Goal: Task Accomplishment & Management: Manage account settings

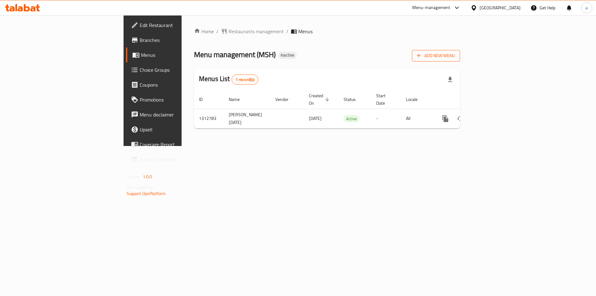
click at [455, 56] on span "Add New Menu" at bounding box center [436, 56] width 38 height 8
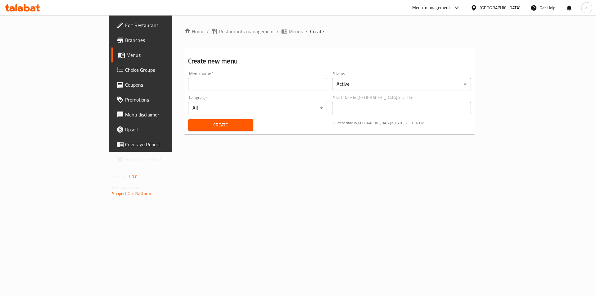
click at [188, 87] on input "text" at bounding box center [257, 84] width 139 height 12
type input "[PERSON_NAME] [DATE]"
click at [188, 129] on button "Create" at bounding box center [220, 124] width 65 height 11
click at [126, 57] on span "Menus" at bounding box center [164, 54] width 77 height 7
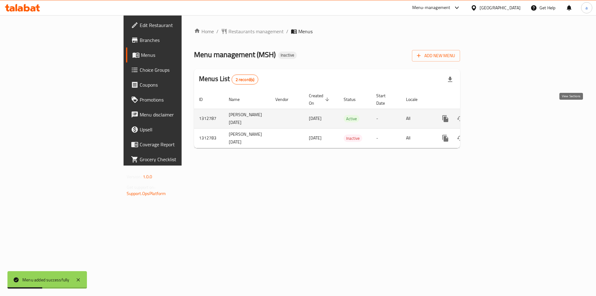
click at [494, 115] on icon "enhanced table" at bounding box center [489, 118] width 7 height 7
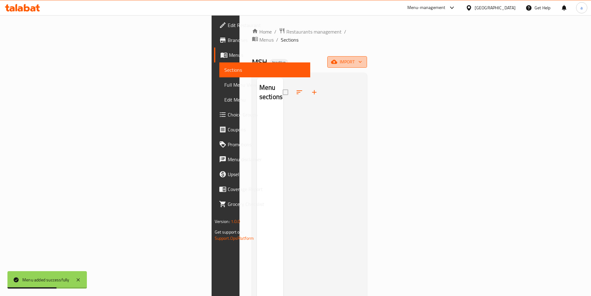
click at [363, 59] on icon "button" at bounding box center [360, 62] width 6 height 6
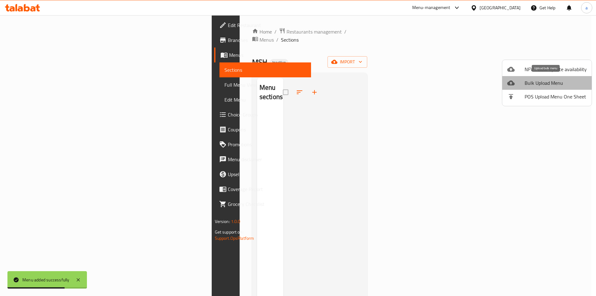
click at [553, 83] on span "Bulk Upload Menu" at bounding box center [555, 82] width 62 height 7
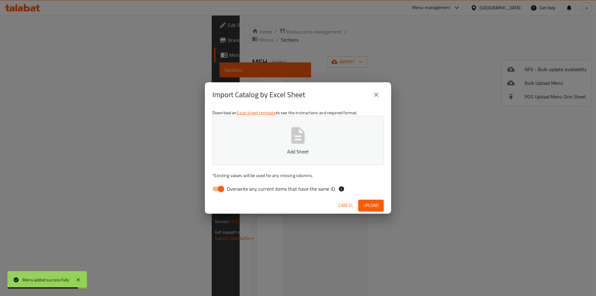
click at [218, 189] on input "Overwrite any current items that have the same ID." at bounding box center [220, 189] width 35 height 12
checkbox input "false"
click at [320, 151] on p "Add Sheet" at bounding box center [298, 151] width 152 height 7
click at [375, 93] on icon "close" at bounding box center [376, 94] width 4 height 4
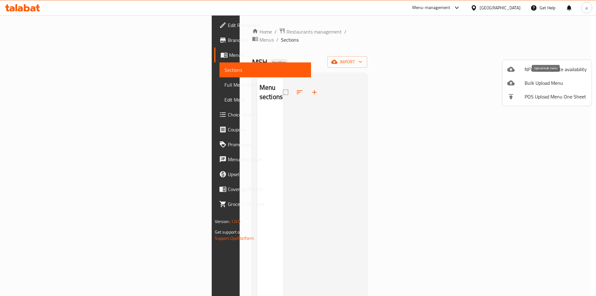
click at [527, 82] on span "Bulk Upload Menu" at bounding box center [555, 82] width 62 height 7
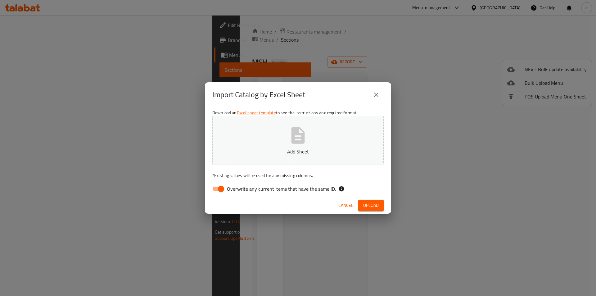
click at [293, 136] on icon "button" at bounding box center [297, 135] width 13 height 16
click at [220, 188] on input "Overwrite any current items that have the same ID." at bounding box center [220, 189] width 35 height 12
checkbox input "false"
click at [291, 145] on button "Add Sheet" at bounding box center [297, 140] width 171 height 49
click at [370, 209] on button "Upload" at bounding box center [370, 205] width 25 height 11
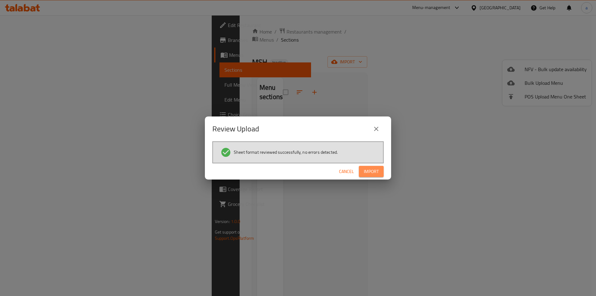
click at [374, 168] on span "Import" at bounding box center [371, 172] width 15 height 8
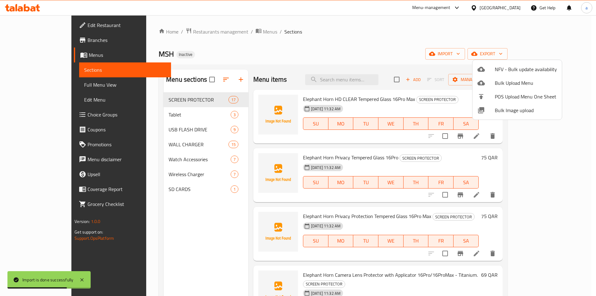
click at [308, 38] on div at bounding box center [298, 148] width 596 height 296
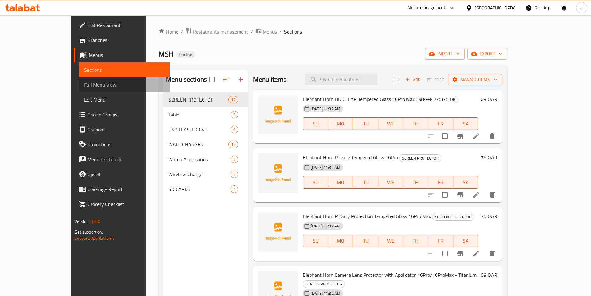
click at [79, 80] on link "Full Menu View" at bounding box center [124, 84] width 91 height 15
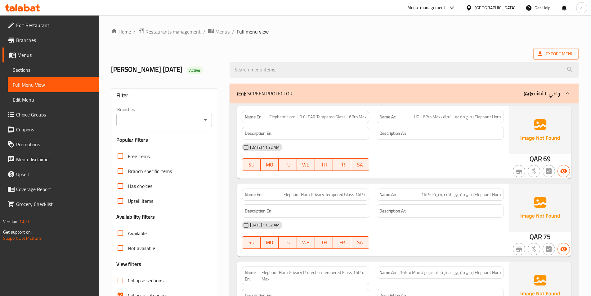
scroll to position [186, 0]
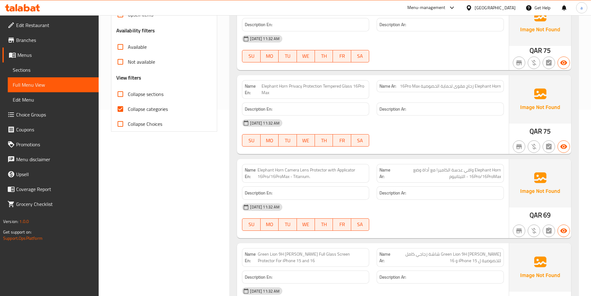
click at [116, 106] on input "Collapse categories" at bounding box center [120, 108] width 15 height 15
checkbox input "false"
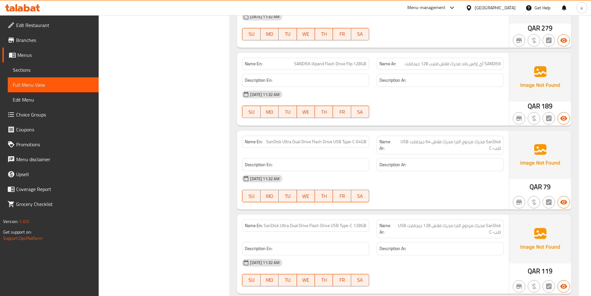
scroll to position [1862, 0]
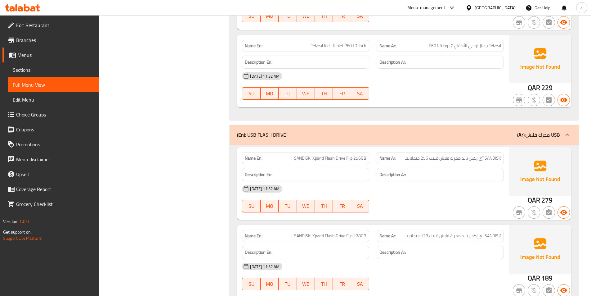
click at [36, 64] on link "Sections" at bounding box center [53, 69] width 91 height 15
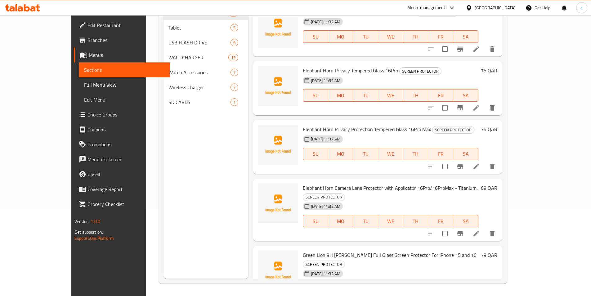
scroll to position [87, 0]
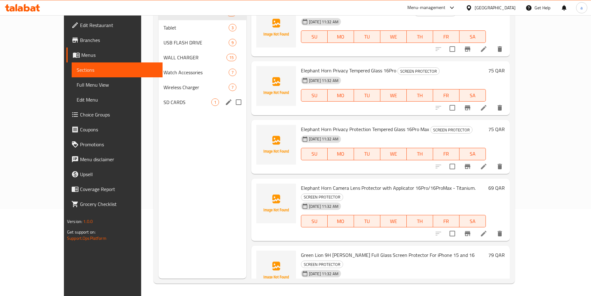
click at [232, 102] on input "Menu sections" at bounding box center [238, 102] width 13 height 13
checkbox input "true"
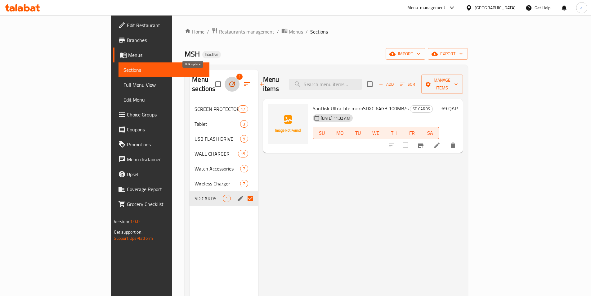
click at [228, 83] on icon "button" at bounding box center [231, 83] width 7 height 7
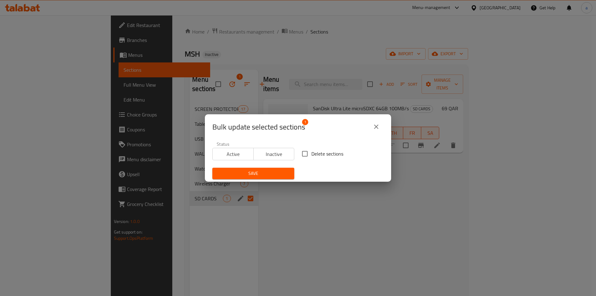
click at [303, 158] on input "Delete sections" at bounding box center [304, 153] width 13 height 13
click at [300, 157] on input "Delete sections" at bounding box center [304, 153] width 13 height 13
checkbox input "true"
click at [266, 178] on button "Save" at bounding box center [253, 173] width 82 height 11
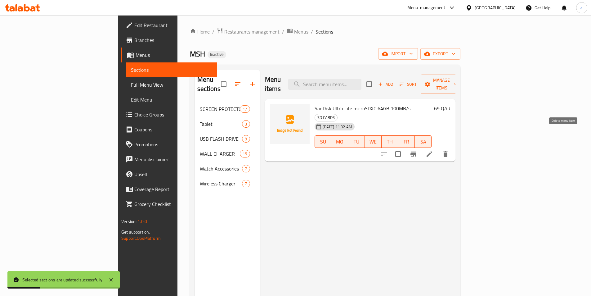
click at [448, 151] on icon "delete" at bounding box center [445, 154] width 4 height 6
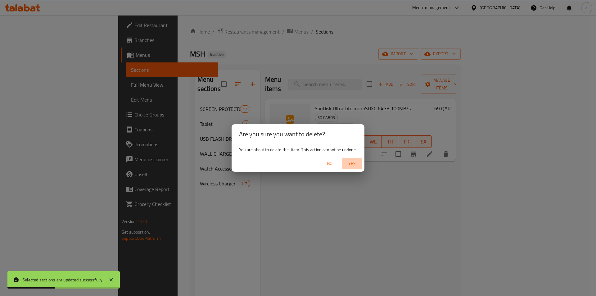
click at [350, 163] on span "Yes" at bounding box center [351, 164] width 15 height 8
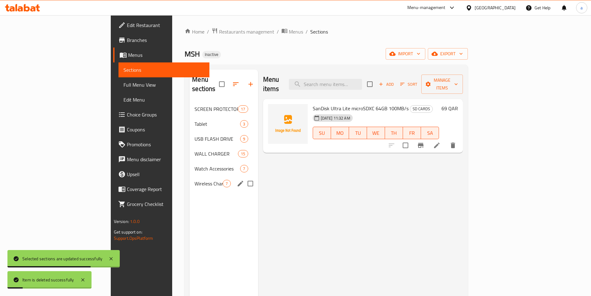
click at [195, 180] on span "Wireless Charger" at bounding box center [209, 183] width 28 height 7
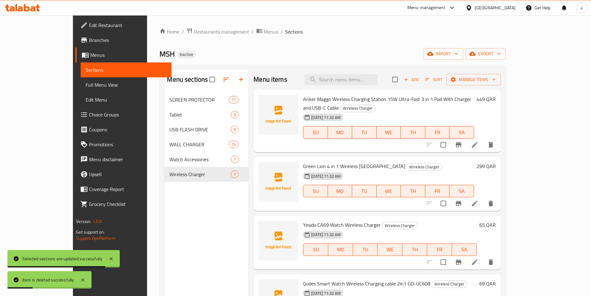
click at [86, 86] on span "Full Menu View" at bounding box center [126, 84] width 81 height 7
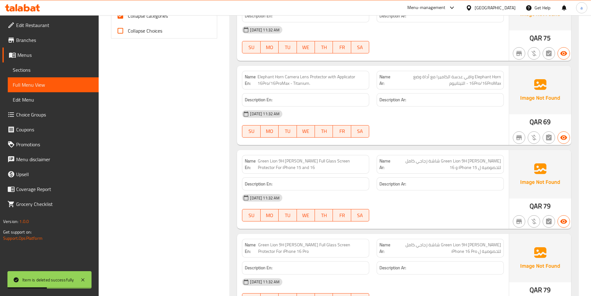
scroll to position [155, 0]
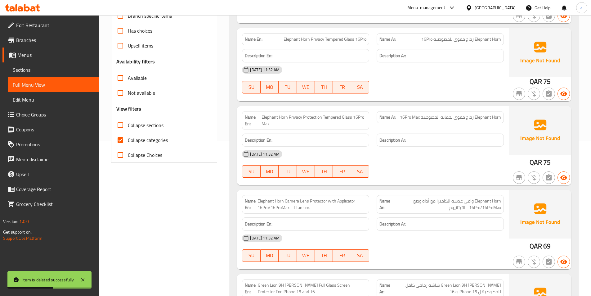
click at [125, 140] on input "Collapse categories" at bounding box center [120, 140] width 15 height 15
checkbox input "false"
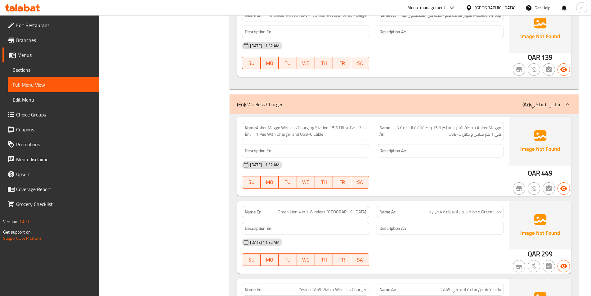
scroll to position [4165, 0]
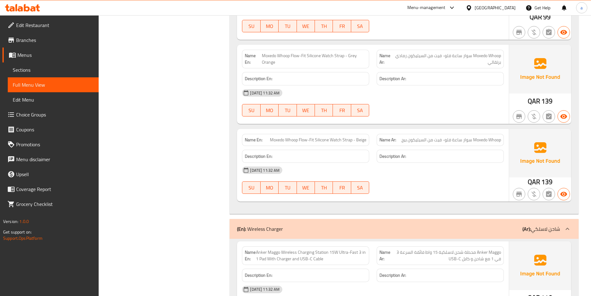
click at [31, 64] on link "Sections" at bounding box center [53, 69] width 91 height 15
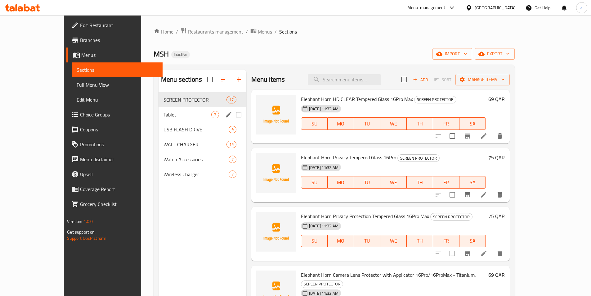
click at [164, 112] on span "Tablet" at bounding box center [188, 114] width 48 height 7
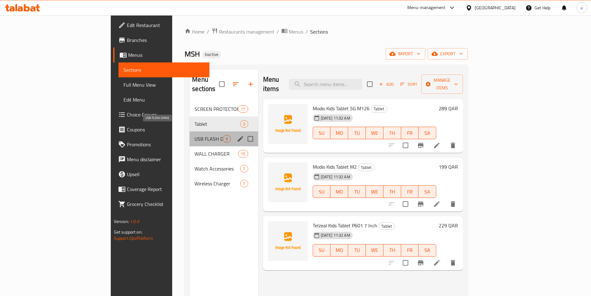
click at [195, 135] on span "USB FLASH DRIVE" at bounding box center [209, 138] width 28 height 7
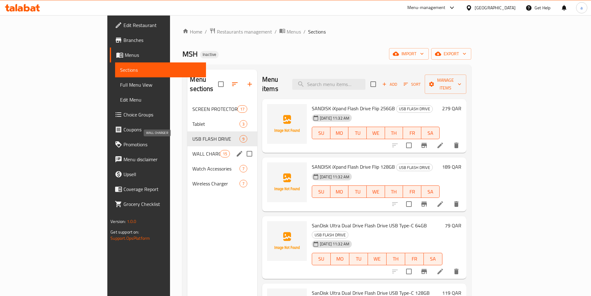
click at [192, 150] on span "WALL CHARGER" at bounding box center [205, 153] width 27 height 7
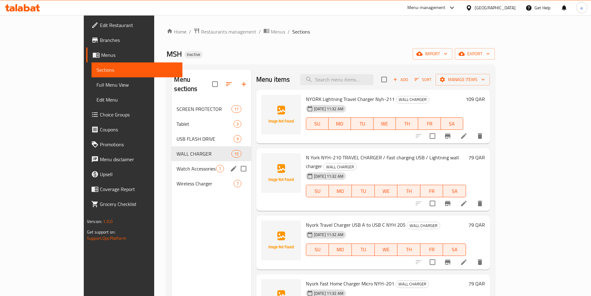
click at [172, 166] on div "Watch Accessories 7" at bounding box center [211, 168] width 79 height 15
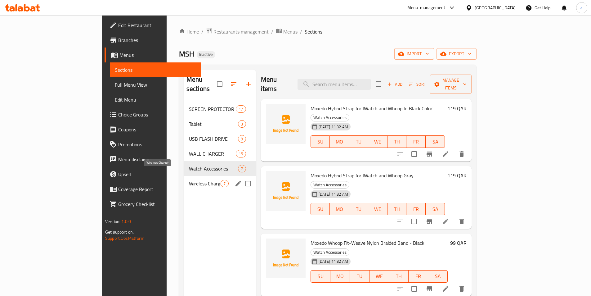
click at [189, 180] on span "Wireless Charger" at bounding box center [205, 183] width 32 height 7
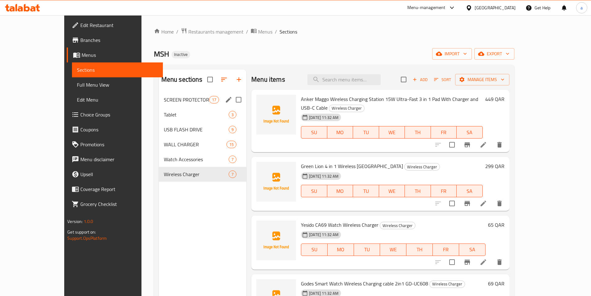
click at [174, 103] on div "SCREEN PROTECTOR 17" at bounding box center [203, 99] width 88 height 15
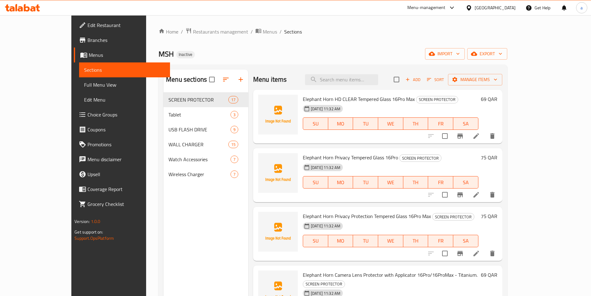
click at [79, 80] on link "Full Menu View" at bounding box center [124, 84] width 91 height 15
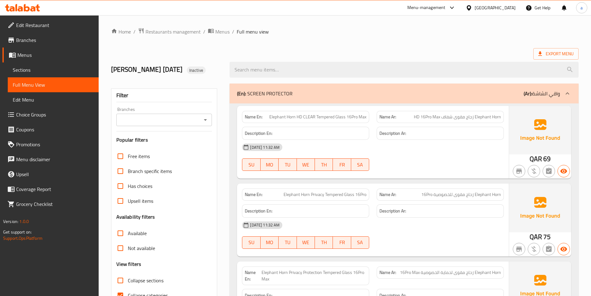
click at [29, 66] on span "Sections" at bounding box center [53, 69] width 81 height 7
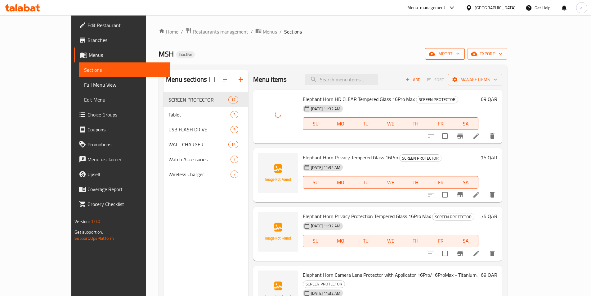
click at [460, 56] on span "import" at bounding box center [445, 54] width 30 height 8
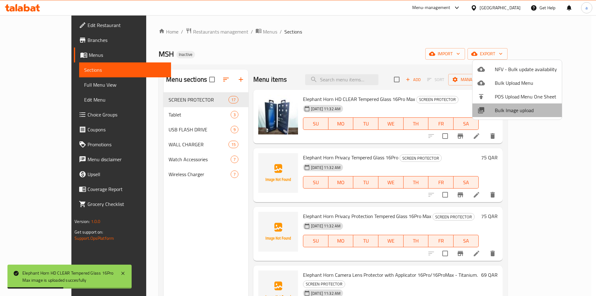
click at [518, 112] on span "Bulk Image upload" at bounding box center [526, 109] width 62 height 7
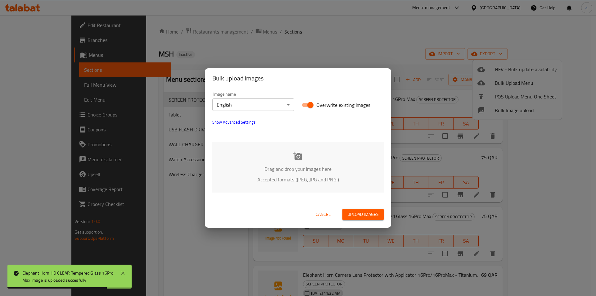
click at [319, 161] on div "Drag and drop your images here Accepted formats (JPEG, JPG and PNG )" at bounding box center [297, 167] width 171 height 51
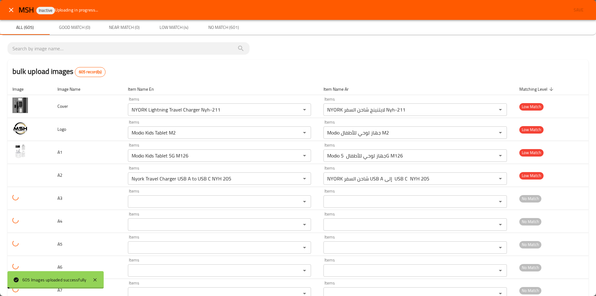
click at [269, 80] on div "bulk upload images 605 record(s)" at bounding box center [297, 72] width 581 height 24
click at [9, 8] on icon "close" at bounding box center [10, 9] width 7 height 7
click at [14, 10] on div "Unsaved changes Changes you made so far will not be saved. Are you sure you wan…" at bounding box center [298, 148] width 596 height 296
click at [8, 6] on div "Unsaved changes Changes you made so far will not be saved. Are you sure you wan…" at bounding box center [298, 148] width 596 height 296
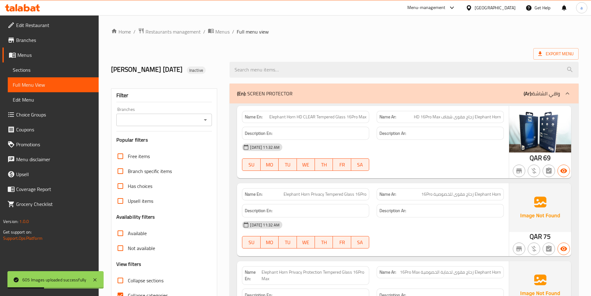
click at [31, 72] on span "Sections" at bounding box center [53, 69] width 81 height 7
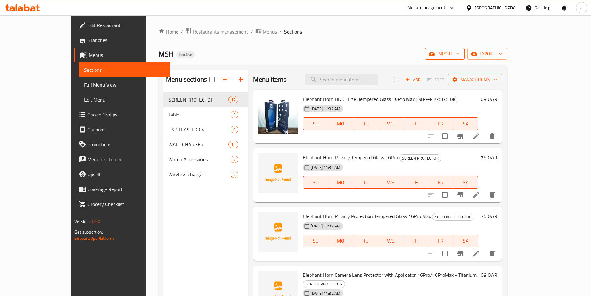
click at [461, 55] on icon "button" at bounding box center [458, 54] width 6 height 6
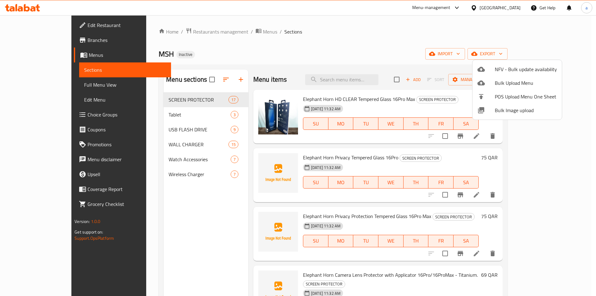
click at [519, 112] on span "Bulk Image upload" at bounding box center [526, 109] width 62 height 7
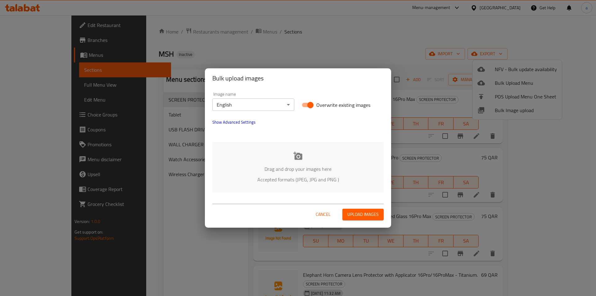
click at [295, 169] on p "Drag and drop your images here" at bounding box center [298, 168] width 153 height 7
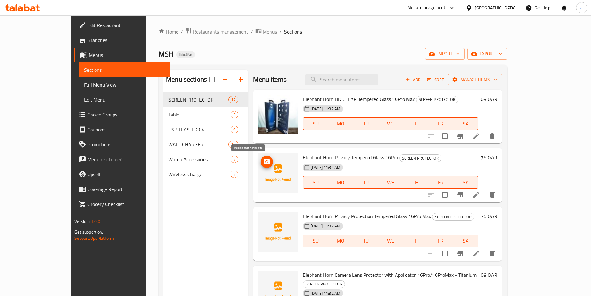
click at [263, 165] on icon "upload picture" at bounding box center [266, 161] width 7 height 7
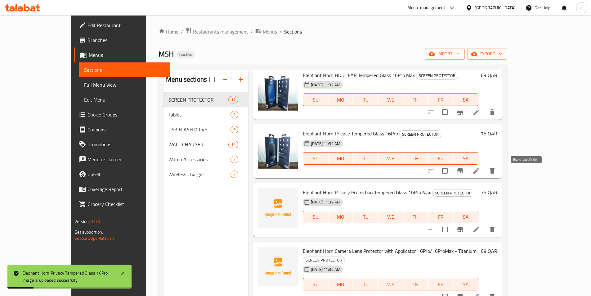
scroll to position [31, 0]
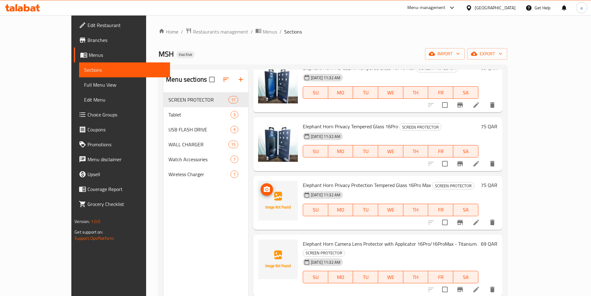
click at [263, 187] on icon "upload picture" at bounding box center [266, 189] width 7 height 7
click at [274, 200] on icon at bounding box center [278, 200] width 8 height 8
click at [265, 190] on div at bounding box center [278, 201] width 40 height 40
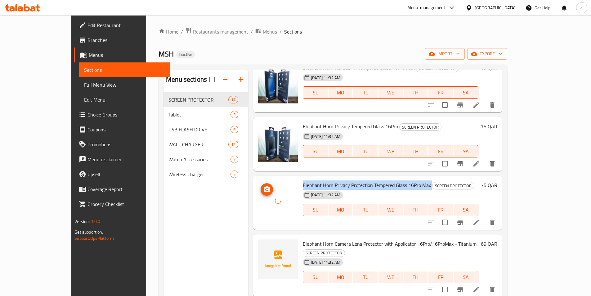
click at [265, 190] on div at bounding box center [278, 201] width 40 height 40
click at [275, 200] on icon at bounding box center [278, 200] width 7 height 7
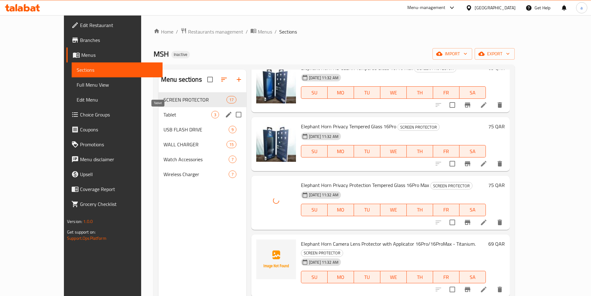
click at [166, 113] on span "Tablet" at bounding box center [188, 114] width 48 height 7
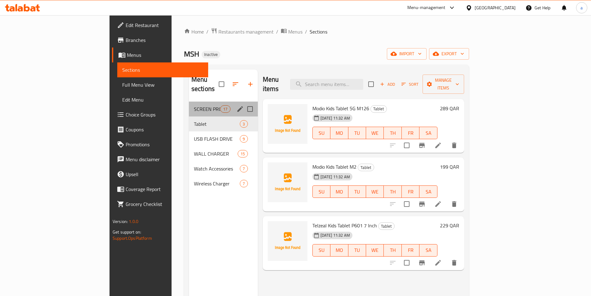
click at [189, 106] on div "SCREEN PROTECTOR 17" at bounding box center [223, 108] width 69 height 15
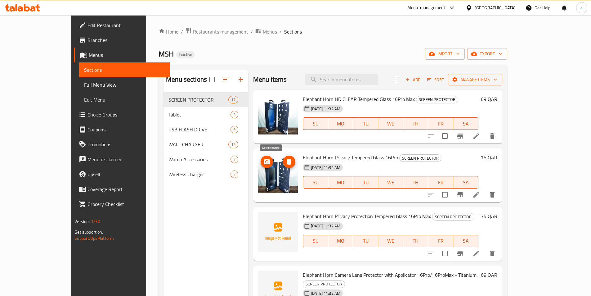
click at [287, 160] on icon "delete image" at bounding box center [289, 162] width 4 height 6
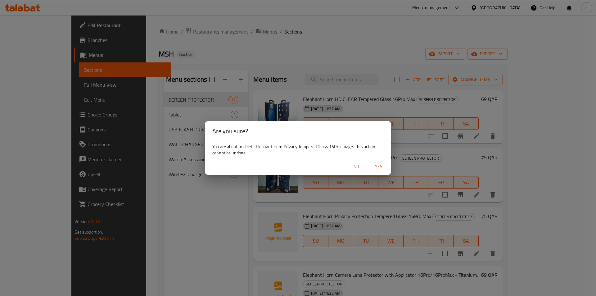
click at [380, 166] on span "Yes" at bounding box center [378, 167] width 15 height 8
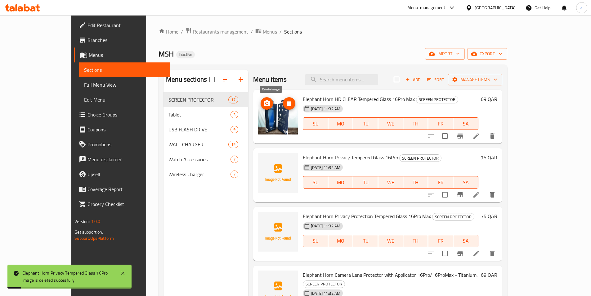
click at [287, 102] on icon "delete image" at bounding box center [289, 104] width 4 height 6
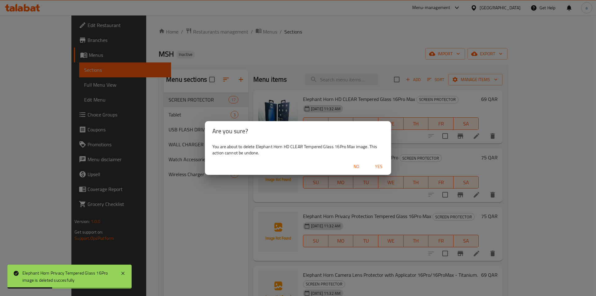
click at [375, 164] on span "Yes" at bounding box center [378, 167] width 15 height 8
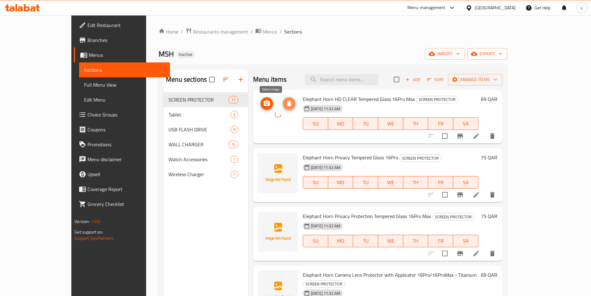
click at [287, 104] on icon "delete image" at bounding box center [289, 104] width 4 height 6
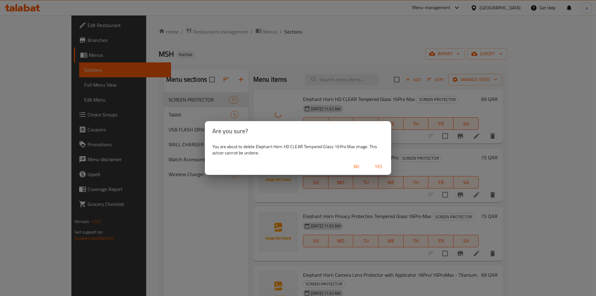
click at [378, 171] on button "Yes" at bounding box center [379, 166] width 20 height 11
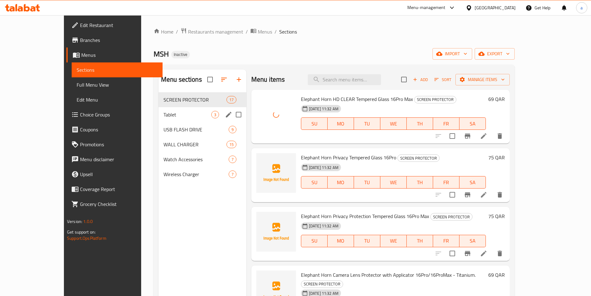
click at [159, 109] on div "Tablet 3" at bounding box center [203, 114] width 88 height 15
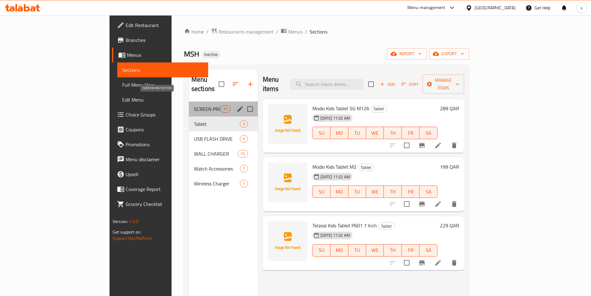
click at [194, 105] on span "SCREEN PROTECTOR" at bounding box center [207, 108] width 26 height 7
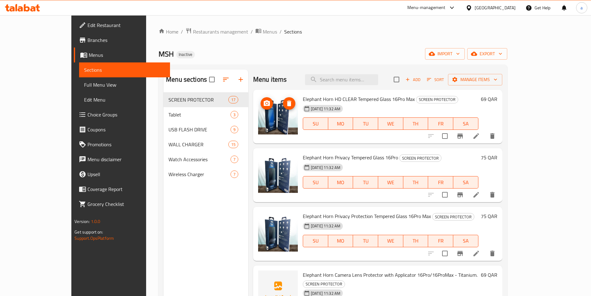
click at [287, 105] on icon "delete image" at bounding box center [289, 104] width 4 height 6
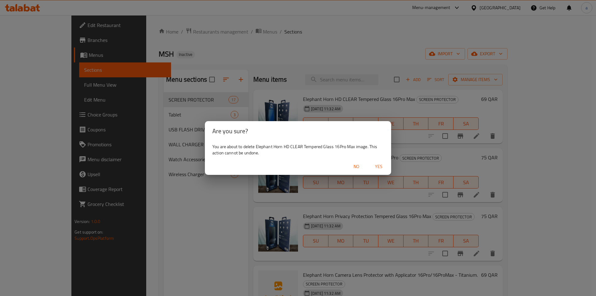
click at [377, 164] on span "Yes" at bounding box center [378, 167] width 15 height 8
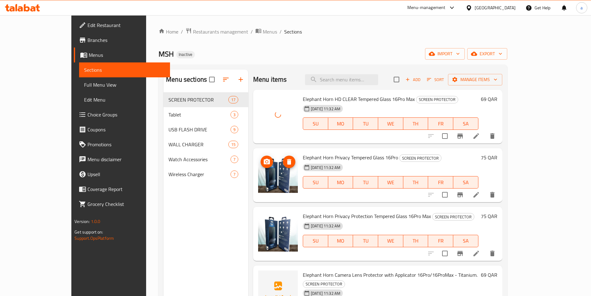
click at [287, 160] on icon "delete image" at bounding box center [289, 162] width 4 height 6
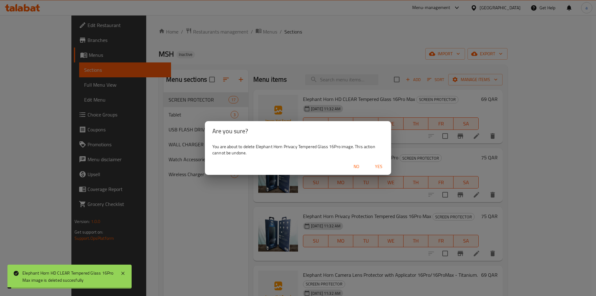
click at [382, 172] on button "Yes" at bounding box center [379, 166] width 20 height 11
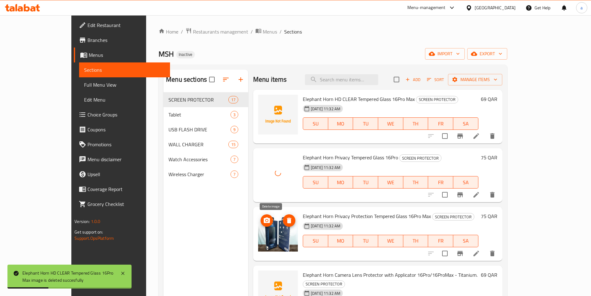
click at [285, 218] on icon "delete image" at bounding box center [288, 220] width 7 height 7
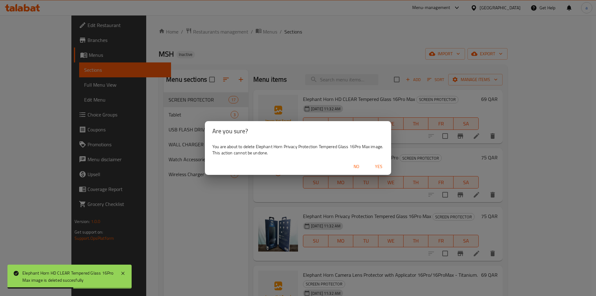
click at [376, 166] on span "Yes" at bounding box center [378, 167] width 15 height 8
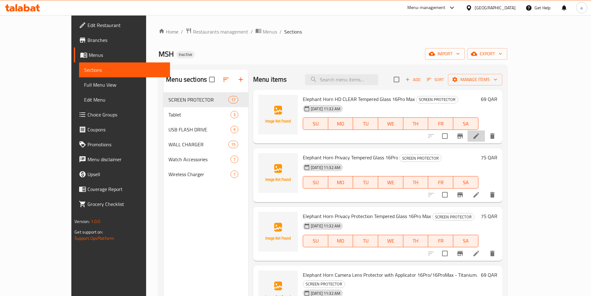
click at [485, 132] on li at bounding box center [476, 135] width 17 height 11
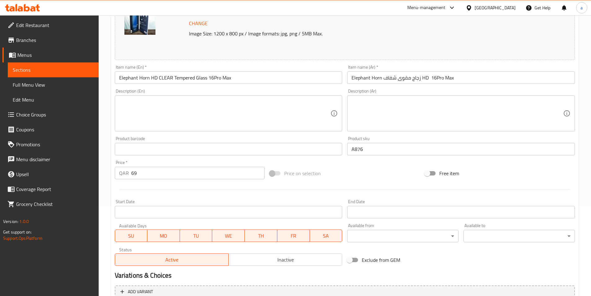
scroll to position [59, 0]
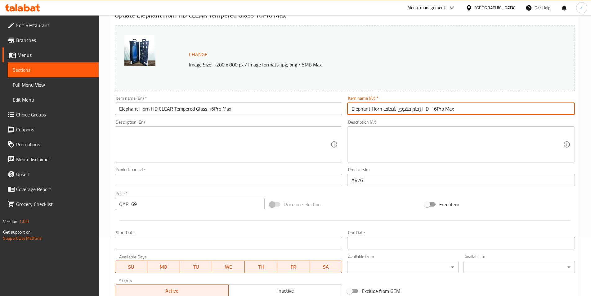
drag, startPoint x: 429, startPoint y: 112, endPoint x: 421, endPoint y: 112, distance: 7.5
click at [421, 112] on input "Elephant Horn زجاج مقوى شفاف HD 16Pro Max" at bounding box center [461, 108] width 228 height 12
click at [381, 109] on input "Elephant Horn زجاج مقوى شفاف HD 16Pro Max" at bounding box center [461, 108] width 228 height 12
click at [431, 110] on input "Elephant Horn HD زجاج مقوى شفاف HD 16Pro Max" at bounding box center [461, 108] width 228 height 12
drag, startPoint x: 436, startPoint y: 108, endPoint x: 429, endPoint y: 110, distance: 6.8
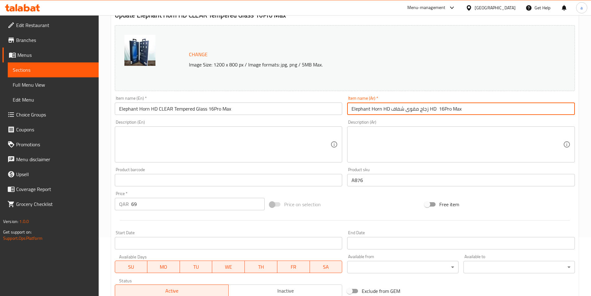
click at [429, 110] on input "Elephant Horn HD زجاج مقوى شفاف HD 16Pro Max" at bounding box center [461, 108] width 228 height 12
type input "Elephant Horn زجاج مقوى شفاف HD 16Pro Max"
click at [419, 120] on div "Change Image Size: 1200 x 800 px / Image formats: jpg, png / 5MB Max. Item name…" at bounding box center [344, 161] width 465 height 276
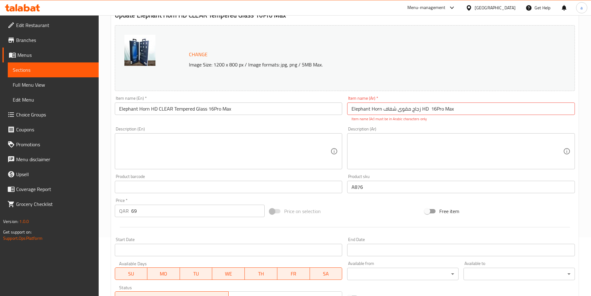
click at [483, 109] on input "Elephant Horn زجاج مقوى شفاف HD 16Pro Max" at bounding box center [461, 108] width 228 height 12
click at [483, 127] on div "Description (Ar) Description (Ar)" at bounding box center [461, 148] width 228 height 43
click at [399, 142] on textarea at bounding box center [458, 151] width 212 height 29
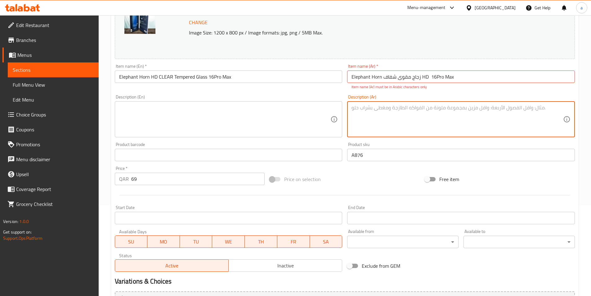
scroll to position [3, 0]
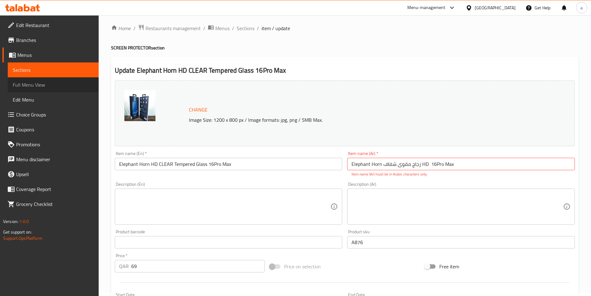
click at [68, 78] on link "Full Menu View" at bounding box center [53, 84] width 91 height 15
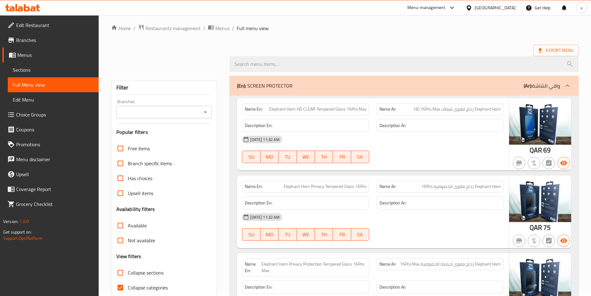
click at [68, 68] on span "Sections" at bounding box center [53, 69] width 81 height 7
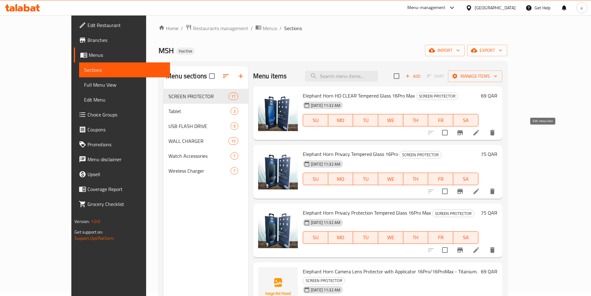
click at [479, 133] on icon at bounding box center [477, 133] width 6 height 6
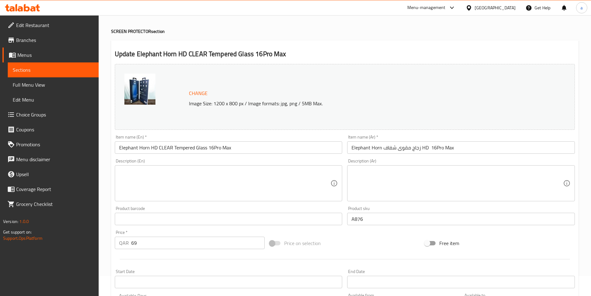
scroll to position [31, 0]
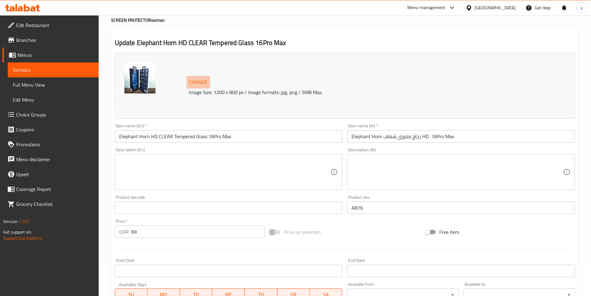
click at [196, 80] on span "Change" at bounding box center [198, 82] width 19 height 9
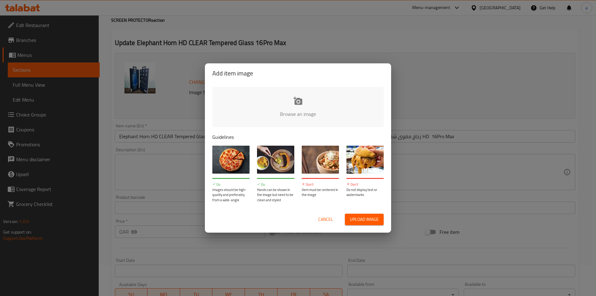
click at [551, 115] on div "Add item image Browse an image Guidelines Do Images should be high-quality and …" at bounding box center [298, 148] width 596 height 296
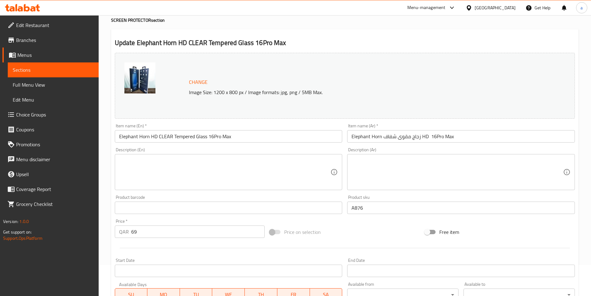
click at [34, 82] on span "Full Menu View" at bounding box center [53, 84] width 81 height 7
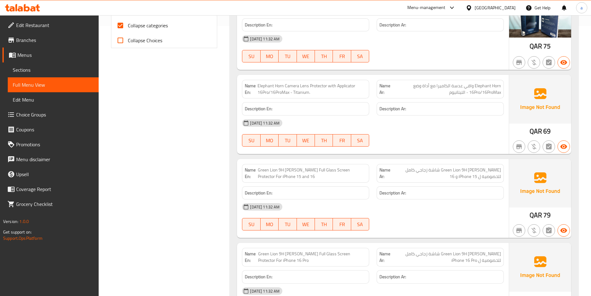
scroll to position [279, 0]
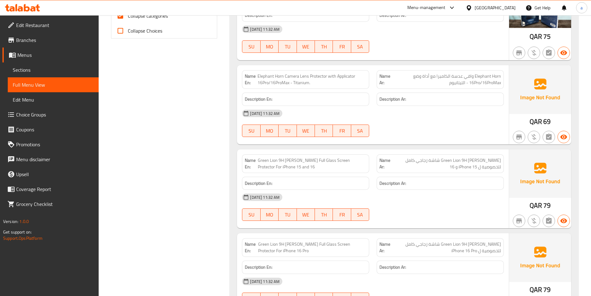
click at [14, 71] on span "Sections" at bounding box center [53, 69] width 81 height 7
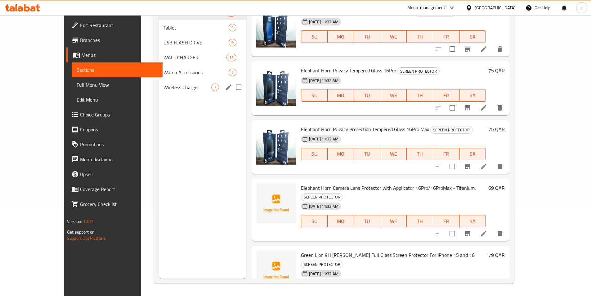
scroll to position [87, 0]
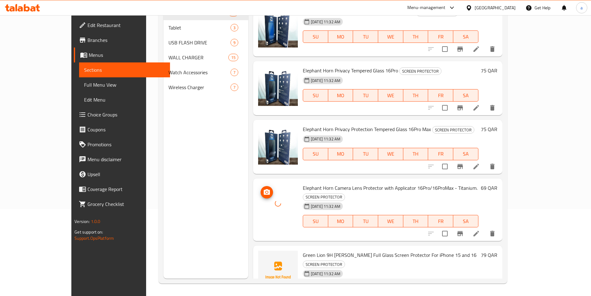
click at [266, 193] on circle "upload picture" at bounding box center [267, 192] width 2 height 2
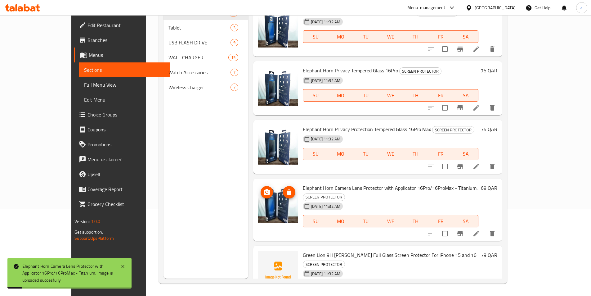
click at [285, 188] on icon "delete image" at bounding box center [288, 191] width 7 height 7
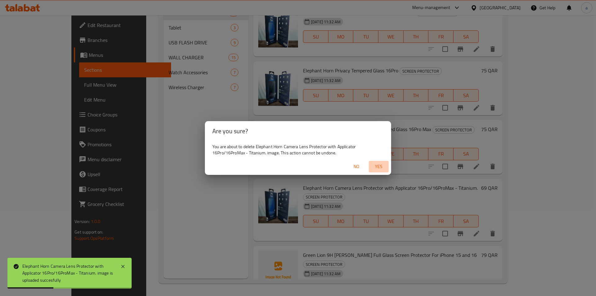
click at [374, 168] on span "Yes" at bounding box center [378, 167] width 15 height 8
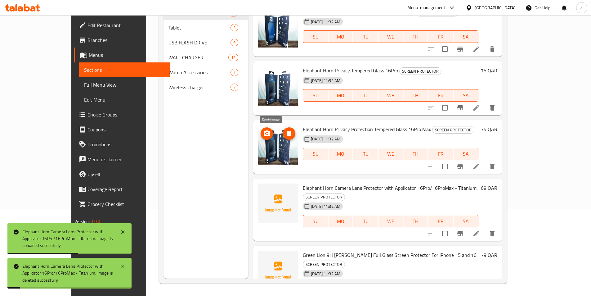
click at [287, 131] on icon "delete image" at bounding box center [289, 134] width 4 height 6
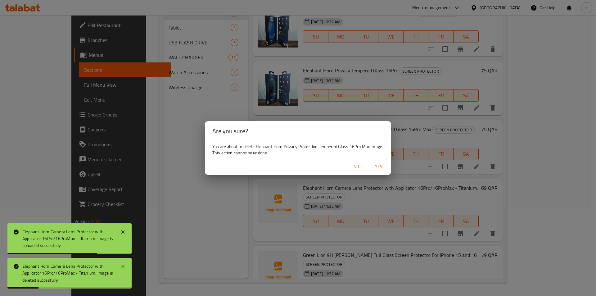
click at [376, 166] on span "Yes" at bounding box center [378, 167] width 15 height 8
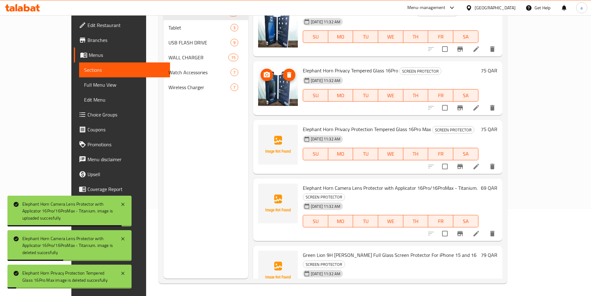
click at [285, 72] on icon "delete image" at bounding box center [288, 74] width 7 height 7
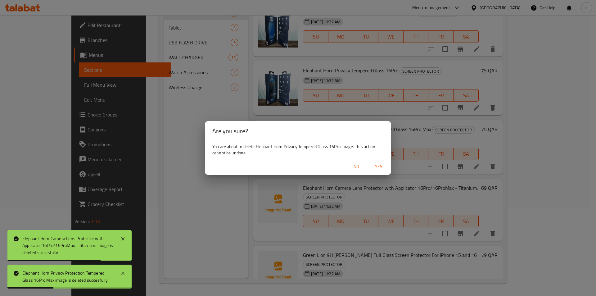
click at [375, 168] on span "Yes" at bounding box center [378, 167] width 15 height 8
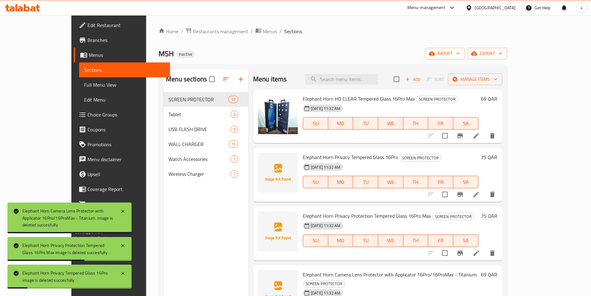
scroll to position [0, 0]
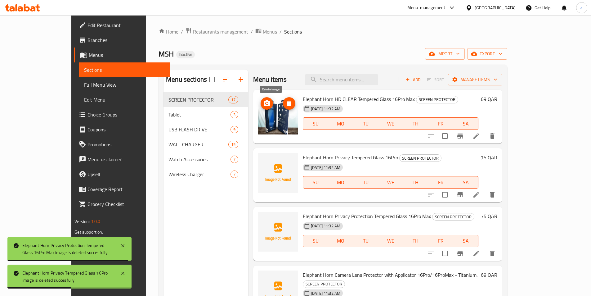
click at [283, 101] on span "delete image" at bounding box center [289, 103] width 12 height 7
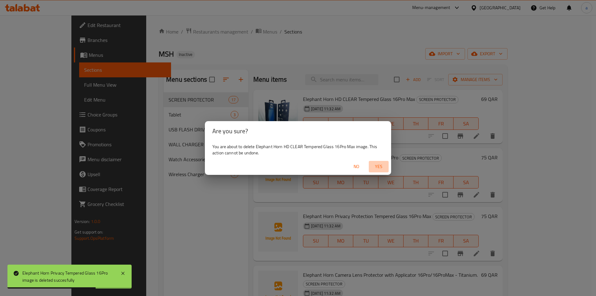
click at [372, 164] on span "Yes" at bounding box center [378, 167] width 15 height 8
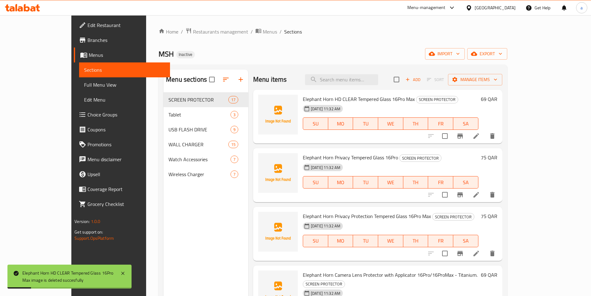
click at [84, 83] on span "Full Menu View" at bounding box center [124, 84] width 81 height 7
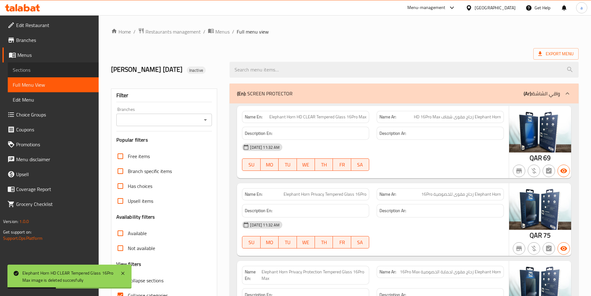
click at [45, 70] on span "Sections" at bounding box center [53, 69] width 81 height 7
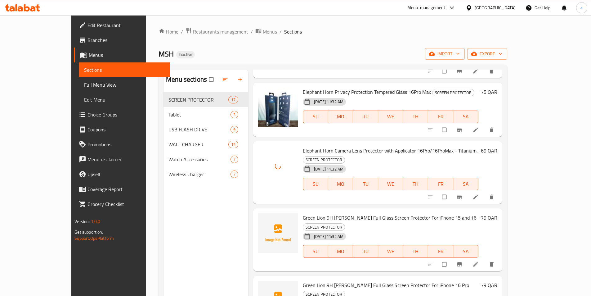
scroll to position [155, 0]
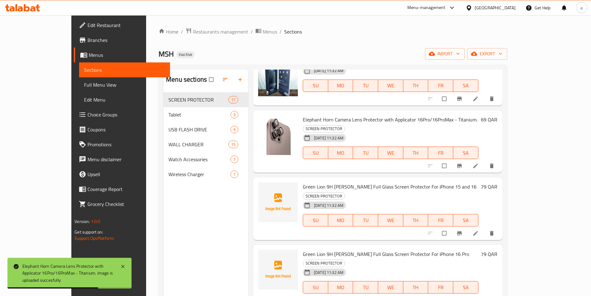
click at [79, 81] on link "Full Menu View" at bounding box center [124, 84] width 91 height 15
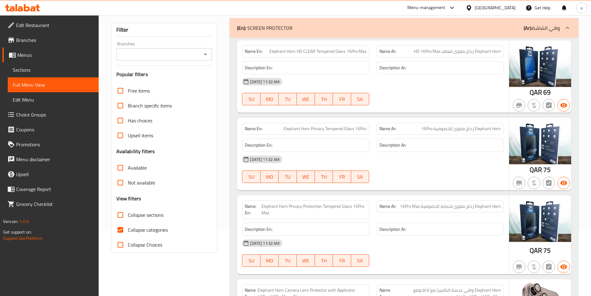
scroll to position [62, 0]
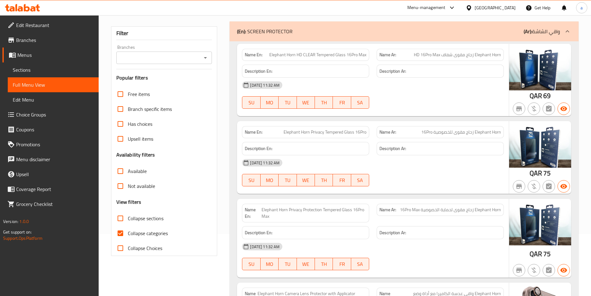
click at [28, 66] on span "Sections" at bounding box center [53, 69] width 81 height 7
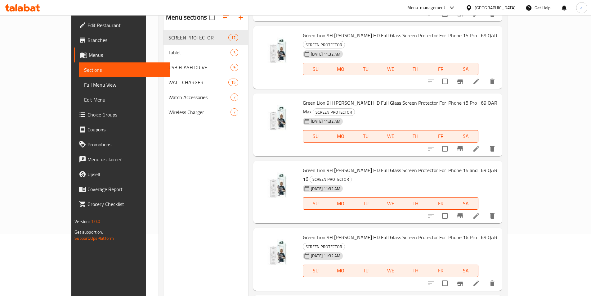
scroll to position [87, 0]
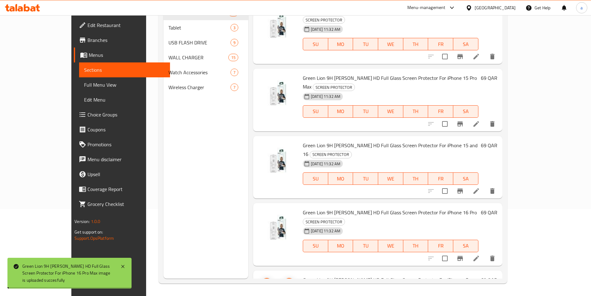
click at [259, 275] on img at bounding box center [278, 295] width 40 height 40
click at [258, 275] on img at bounding box center [278, 295] width 40 height 40
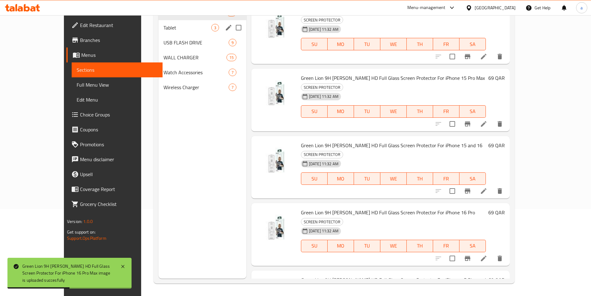
scroll to position [0, 0]
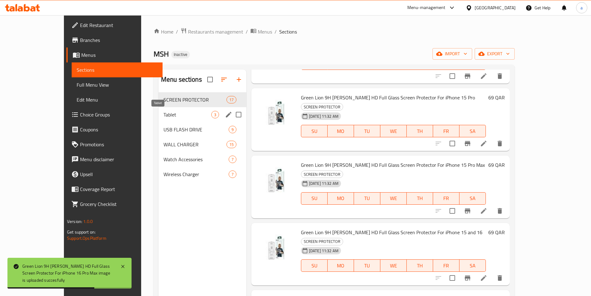
click at [182, 111] on span "Tablet" at bounding box center [188, 114] width 48 height 7
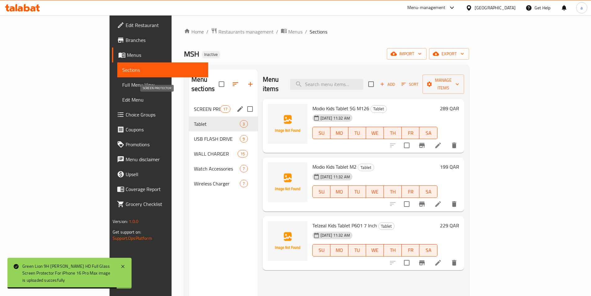
click at [194, 105] on span "SCREEN PROTECTOR" at bounding box center [207, 108] width 26 height 7
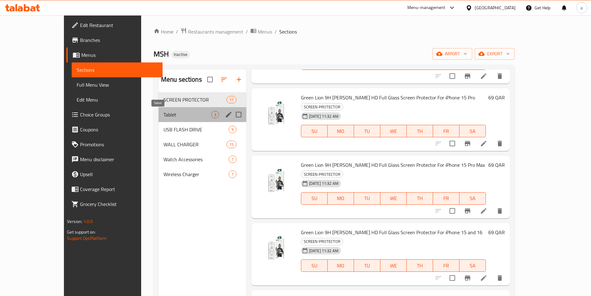
click at [164, 112] on span "Tablet" at bounding box center [188, 114] width 48 height 7
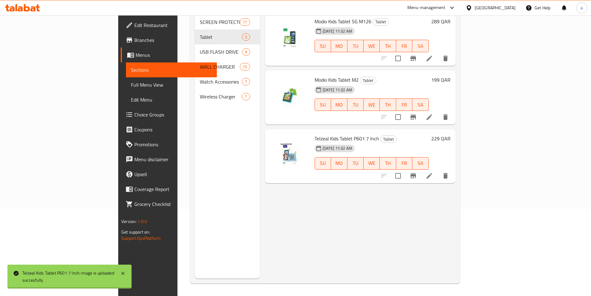
scroll to position [56, 0]
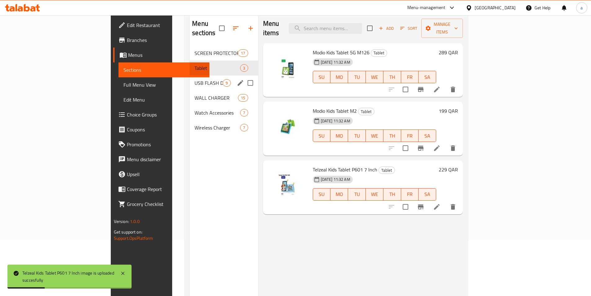
click at [190, 78] on div "USB FLASH DRIVE 9" at bounding box center [224, 82] width 68 height 15
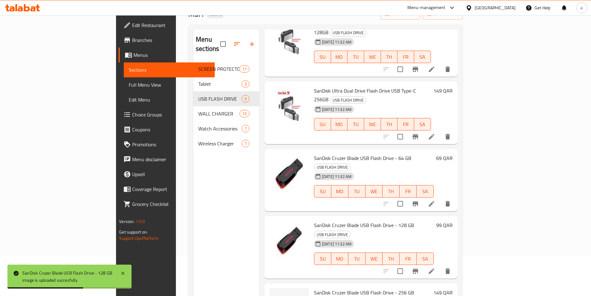
scroll to position [87, 0]
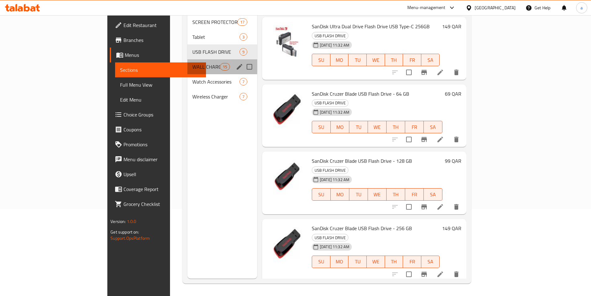
click at [187, 63] on div "WALL CHARGER 15" at bounding box center [222, 66] width 70 height 15
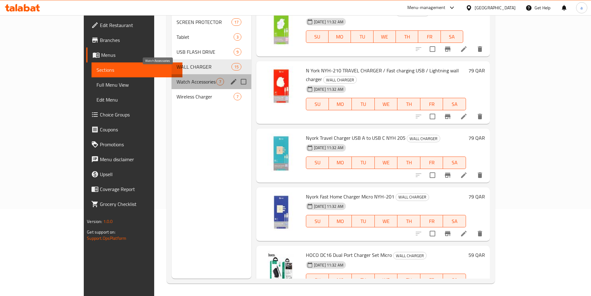
click at [177, 78] on span "Watch Accessories" at bounding box center [196, 81] width 39 height 7
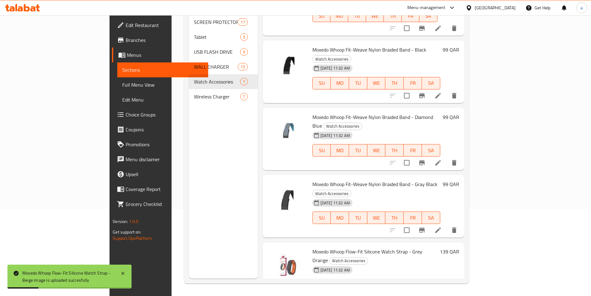
scroll to position [67, 0]
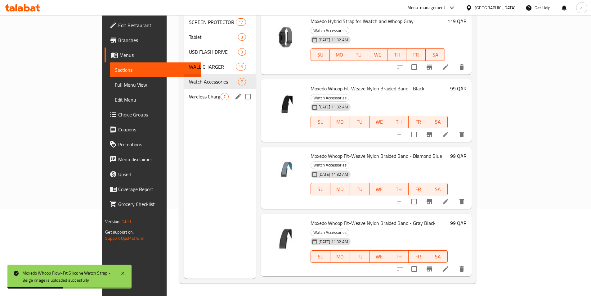
click at [189, 93] on span "Wireless Charger" at bounding box center [205, 96] width 32 height 7
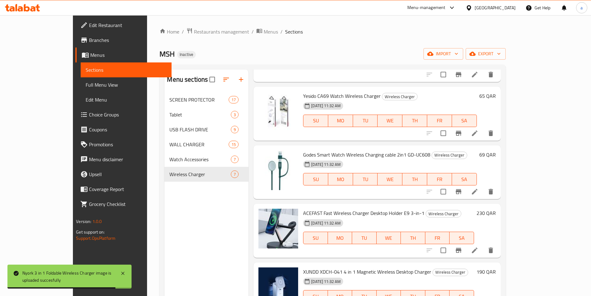
scroll to position [129, 0]
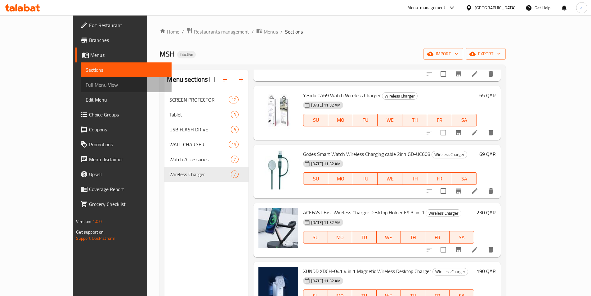
click at [81, 90] on link "Full Menu View" at bounding box center [126, 84] width 91 height 15
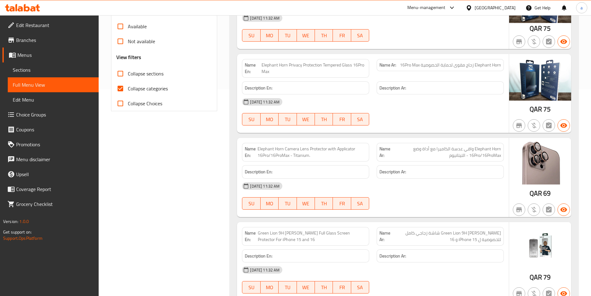
scroll to position [248, 0]
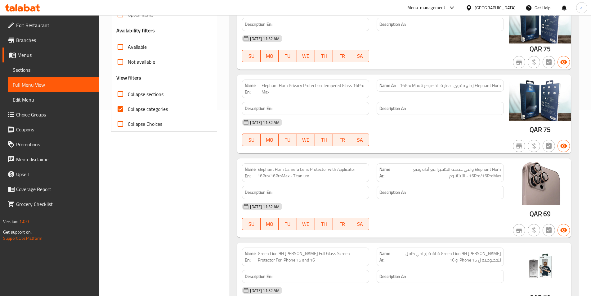
click at [30, 67] on span "Sections" at bounding box center [53, 69] width 81 height 7
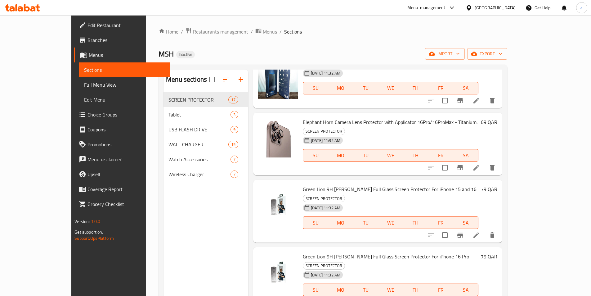
scroll to position [155, 0]
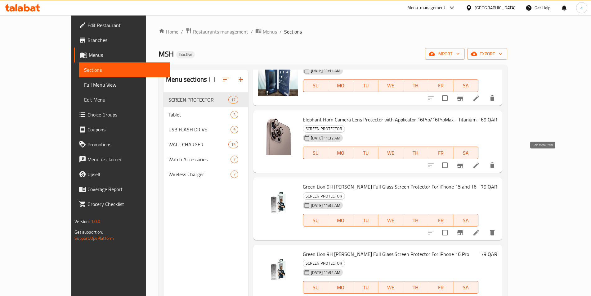
click at [480, 161] on icon at bounding box center [476, 164] width 7 height 7
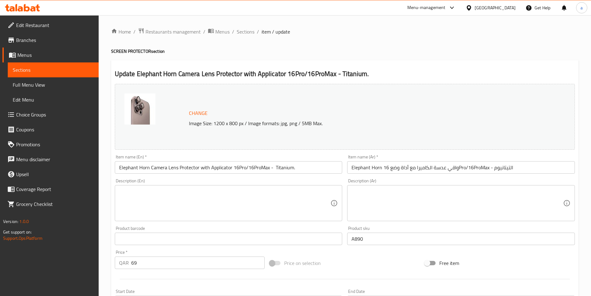
click at [492, 169] on input "Elephant Horn واقي عدسة الكاميرا مع أداة وضع 16Pro/16ProMax - التيتانيوم" at bounding box center [461, 167] width 228 height 12
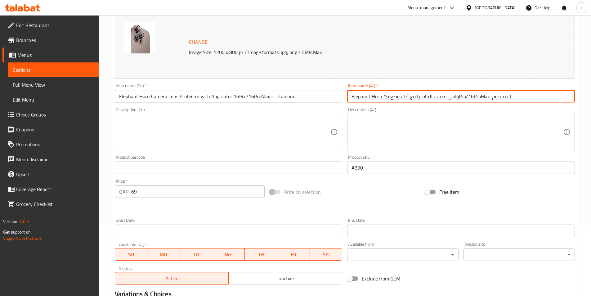
scroll to position [152, 0]
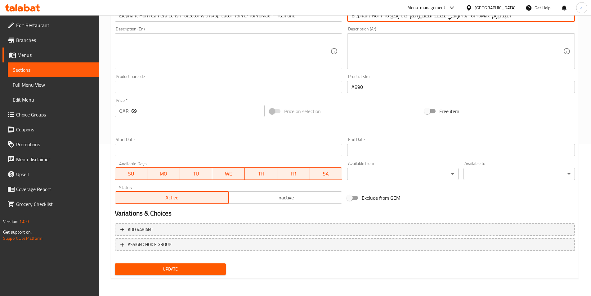
type input "Elephant Horn واقي عدسة الكاميرا مع أداة وضع 16Pro/16ProMax التيتانيوم"
click at [202, 264] on div "Change Image Size: 1200 x 800 px / Image formats: jpg, png / 5MB Max. Item name…" at bounding box center [344, 104] width 465 height 348
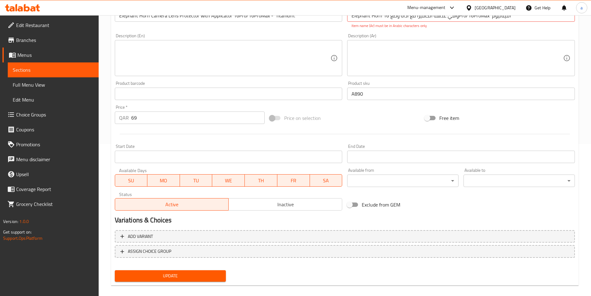
click at [199, 275] on span "Update" at bounding box center [170, 276] width 101 height 8
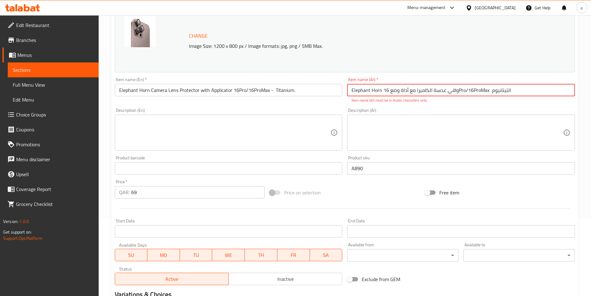
scroll to position [59, 0]
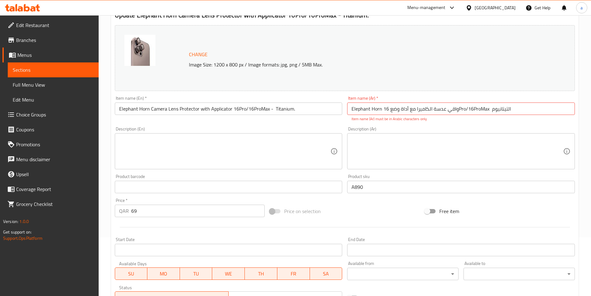
click at [36, 88] on span "Full Menu View" at bounding box center [53, 84] width 81 height 7
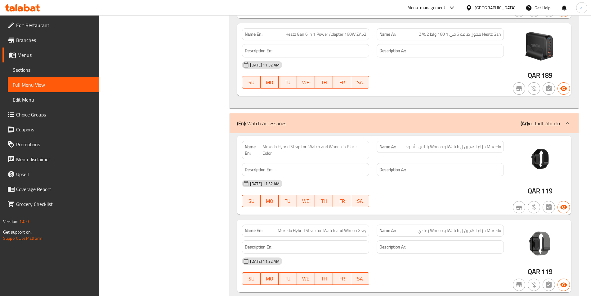
scroll to position [3542, 0]
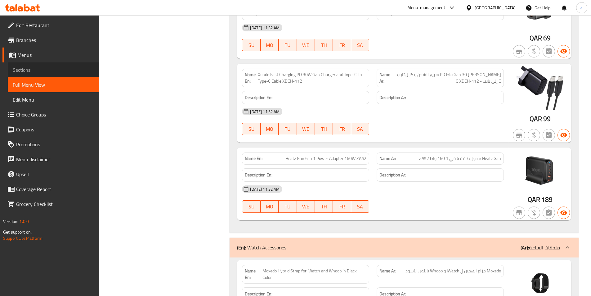
click at [62, 70] on span "Sections" at bounding box center [53, 69] width 81 height 7
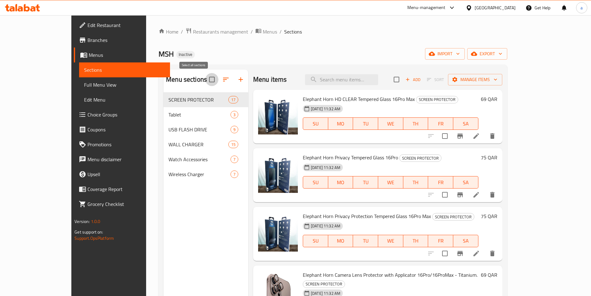
click at [205, 77] on input "checkbox" at bounding box center [211, 79] width 13 height 13
checkbox input "true"
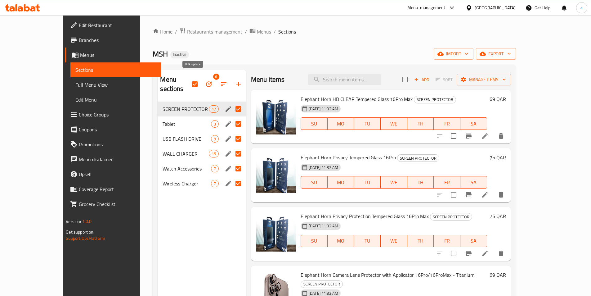
click at [205, 80] on icon "button" at bounding box center [208, 83] width 7 height 7
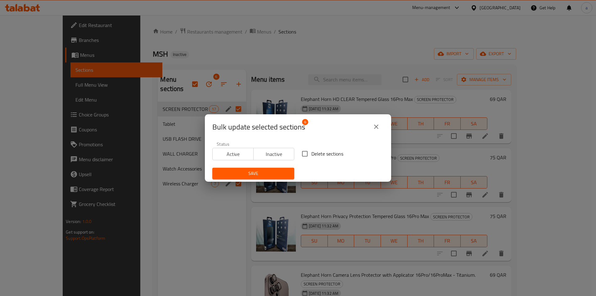
click at [301, 150] on input "Delete sections" at bounding box center [304, 153] width 13 height 13
checkbox input "true"
click at [273, 170] on span "Save" at bounding box center [253, 173] width 72 height 8
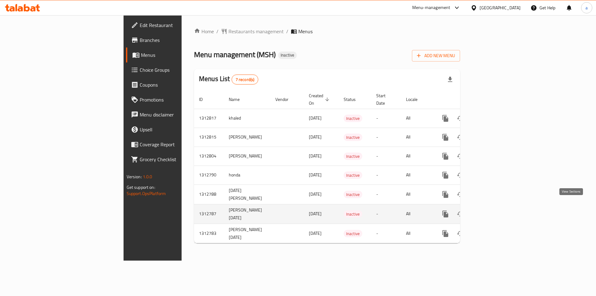
click at [497, 211] on link "enhanced table" at bounding box center [490, 213] width 15 height 15
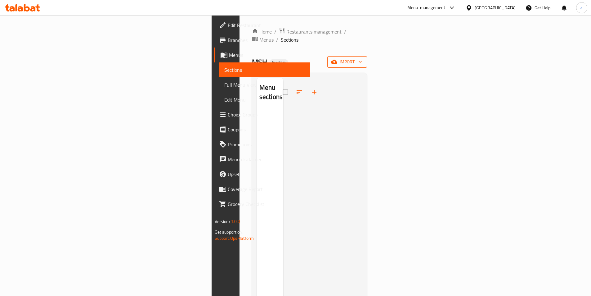
click at [362, 58] on span "import" at bounding box center [347, 62] width 30 height 8
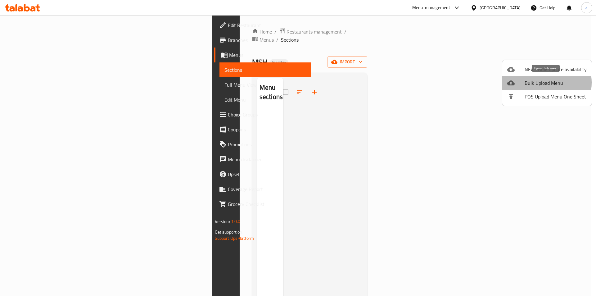
click at [539, 83] on span "Bulk Upload Menu" at bounding box center [555, 82] width 62 height 7
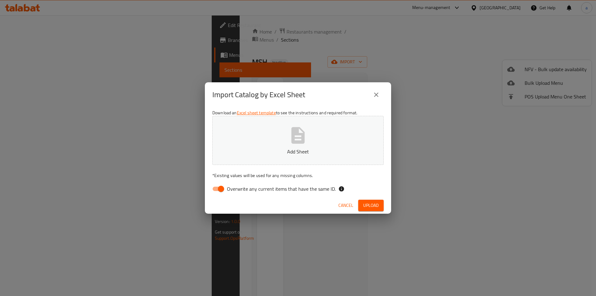
click at [220, 190] on input "Overwrite any current items that have the same ID." at bounding box center [220, 189] width 35 height 12
checkbox input "false"
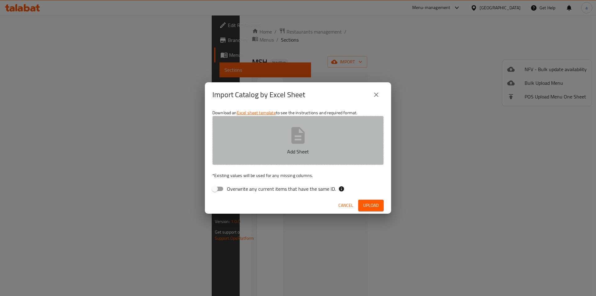
click at [298, 134] on icon "button" at bounding box center [297, 135] width 13 height 16
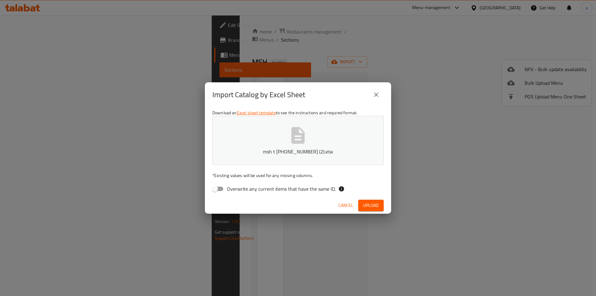
click at [368, 202] on span "Upload" at bounding box center [371, 205] width 16 height 8
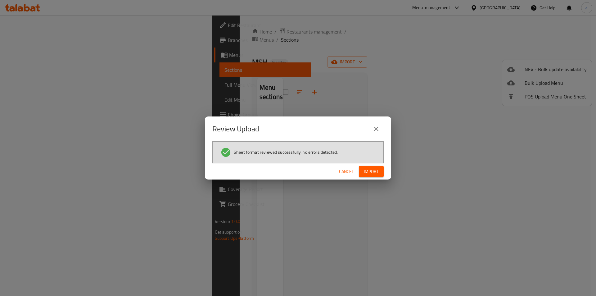
click at [363, 168] on button "Import" at bounding box center [371, 171] width 25 height 11
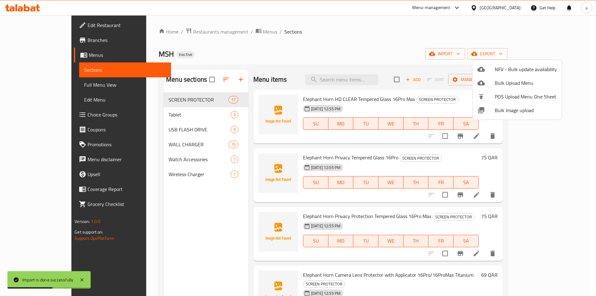
click at [428, 51] on div at bounding box center [298, 148] width 596 height 296
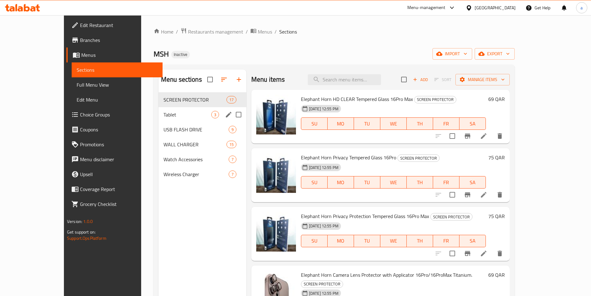
click at [159, 110] on div "Tablet 3" at bounding box center [203, 114] width 88 height 15
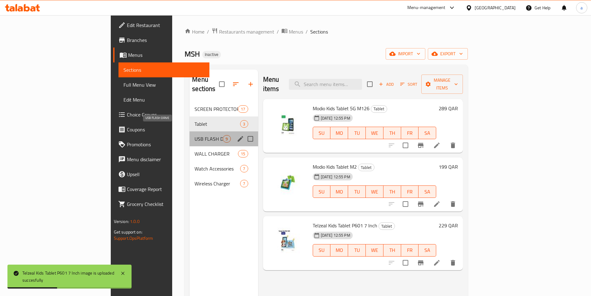
click at [195, 135] on span "USB FLASH DRIVE" at bounding box center [209, 138] width 28 height 7
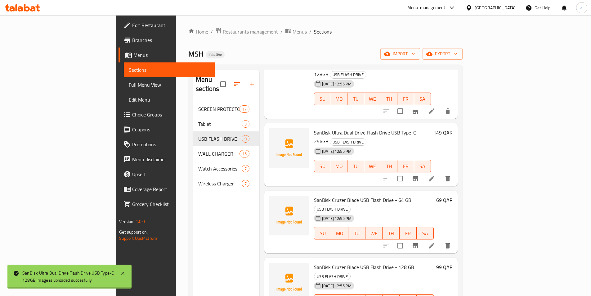
scroll to position [246, 0]
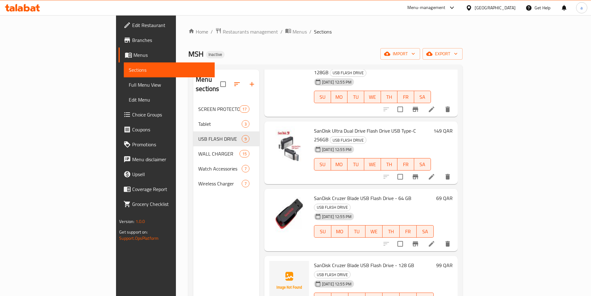
click at [314, 193] on span "SanDisk Cruzer Blade USB Flash Drive - 64 GB" at bounding box center [362, 197] width 97 height 9
drag, startPoint x: 284, startPoint y: 144, endPoint x: 301, endPoint y: 146, distance: 17.2
click at [312, 191] on div "SanDisk Cruzer Blade USB Flash Drive - 64 GB USB FLASH DRIVE [DATE] 12:55 PM SU…" at bounding box center [374, 220] width 125 height 58
copy span "SanDisk"
click at [129, 88] on span "Full Menu View" at bounding box center [169, 84] width 81 height 7
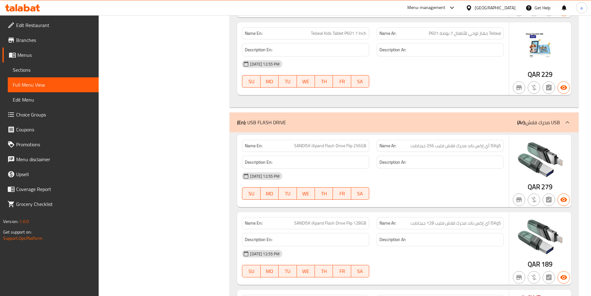
scroll to position [1676, 0]
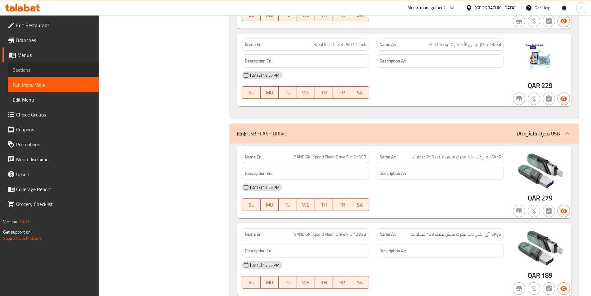
click at [21, 70] on span "Sections" at bounding box center [53, 69] width 81 height 7
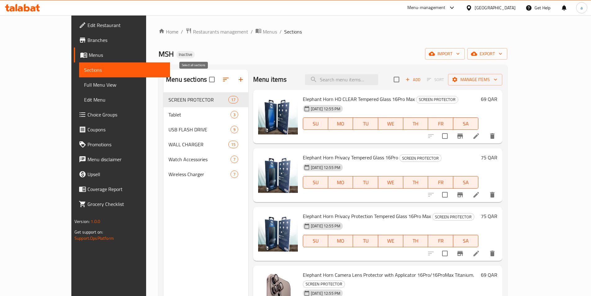
click at [205, 77] on input "checkbox" at bounding box center [211, 79] width 13 height 13
checkbox input "true"
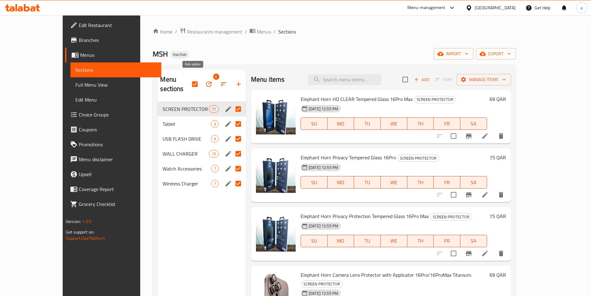
click at [206, 81] on icon "button" at bounding box center [209, 84] width 6 height 6
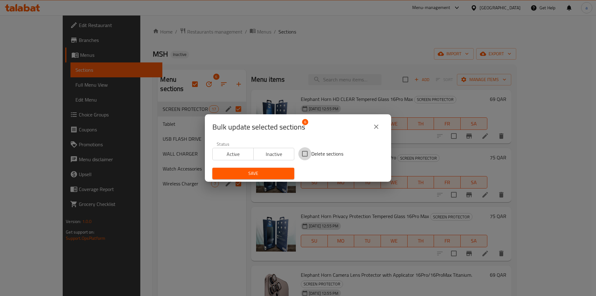
click at [303, 152] on input "Delete sections" at bounding box center [304, 153] width 13 height 13
checkbox input "true"
click at [269, 171] on span "Save" at bounding box center [253, 173] width 72 height 8
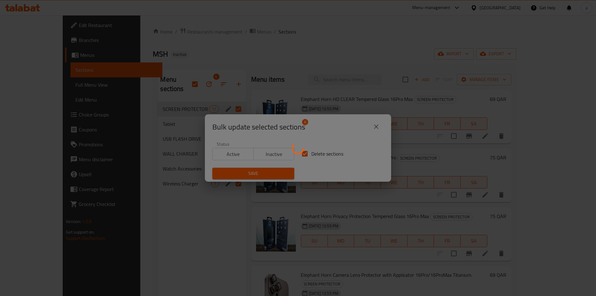
checkbox input "false"
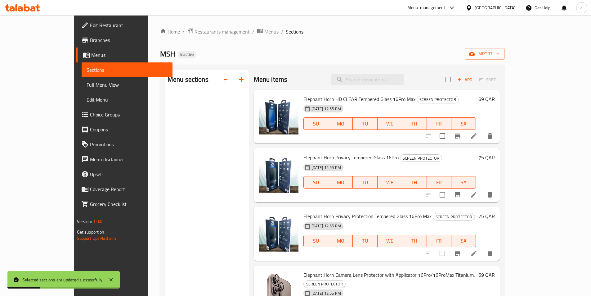
click at [91, 54] on span "Menus" at bounding box center [129, 54] width 76 height 7
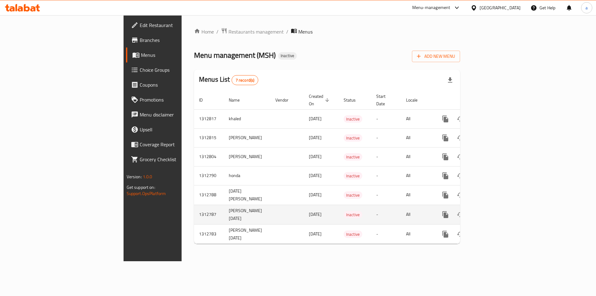
click at [224, 207] on td "[PERSON_NAME] [DATE]" at bounding box center [247, 215] width 47 height 20
click at [494, 211] on icon "enhanced table" at bounding box center [489, 214] width 7 height 7
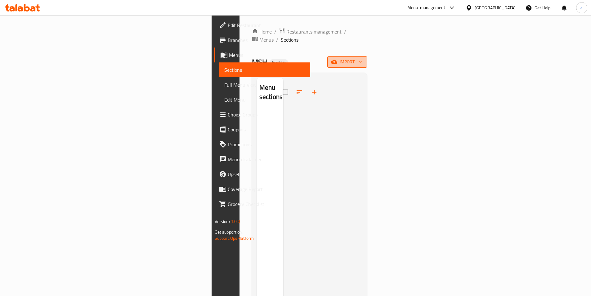
click at [362, 58] on span "import" at bounding box center [347, 62] width 30 height 8
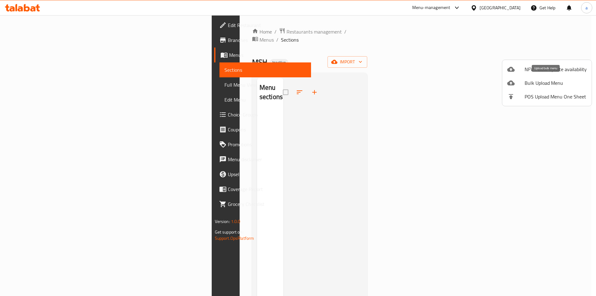
click at [544, 85] on span "Bulk Upload Menu" at bounding box center [555, 82] width 62 height 7
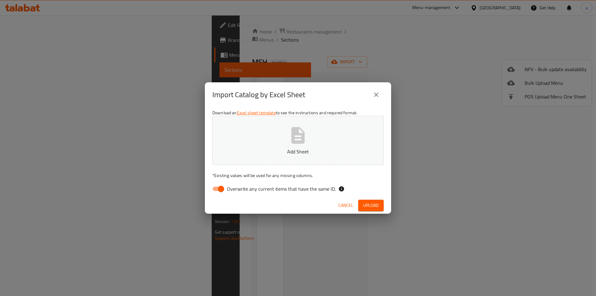
click at [220, 190] on input "Overwrite any current items that have the same ID." at bounding box center [220, 189] width 35 height 12
checkbox input "false"
click at [288, 140] on button "Add Sheet" at bounding box center [297, 140] width 171 height 49
click at [376, 206] on span "Upload" at bounding box center [371, 205] width 16 height 8
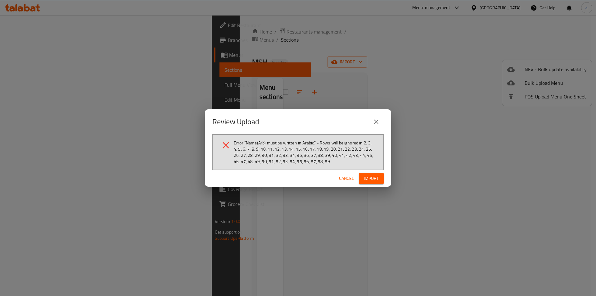
click at [343, 179] on span "Cancel" at bounding box center [346, 178] width 15 height 8
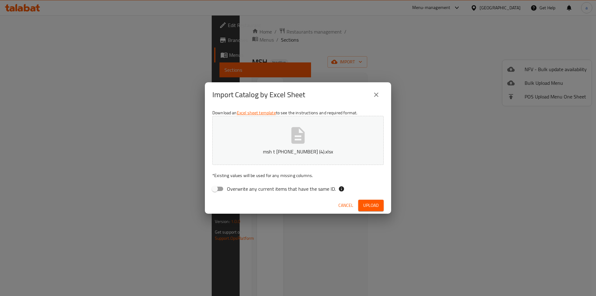
click at [373, 91] on icon "close" at bounding box center [375, 94] width 7 height 7
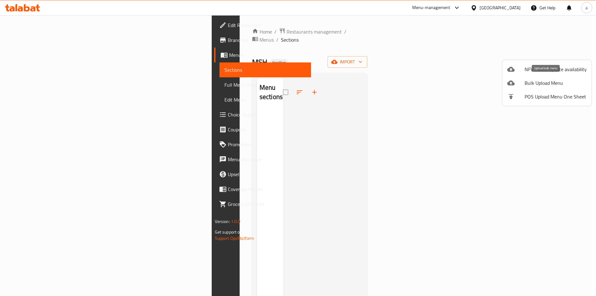
click at [537, 86] on span "Bulk Upload Menu" at bounding box center [555, 82] width 62 height 7
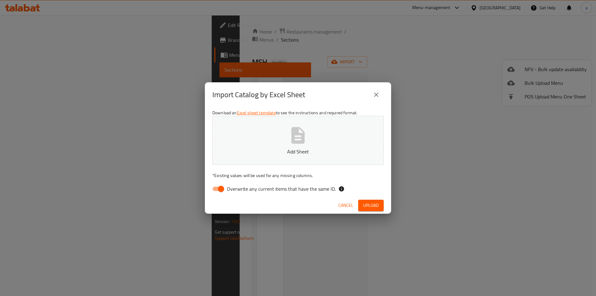
click at [219, 188] on input "Overwrite any current items that have the same ID." at bounding box center [220, 189] width 35 height 12
checkbox input "false"
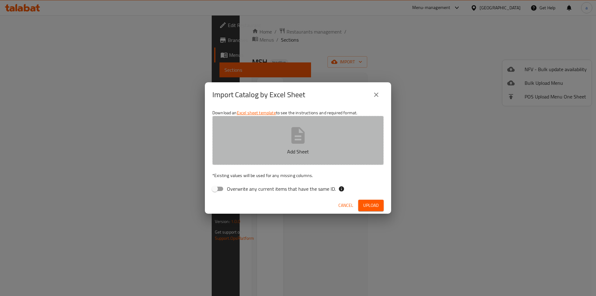
click at [284, 155] on p "Add Sheet" at bounding box center [298, 151] width 152 height 7
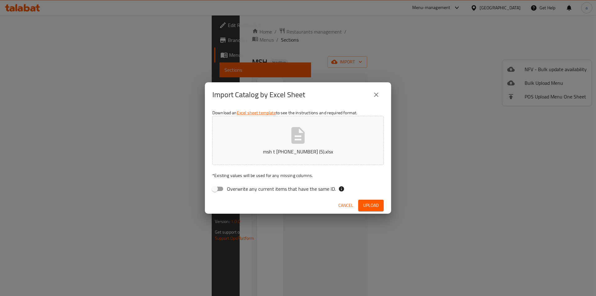
click at [372, 203] on span "Upload" at bounding box center [371, 205] width 16 height 8
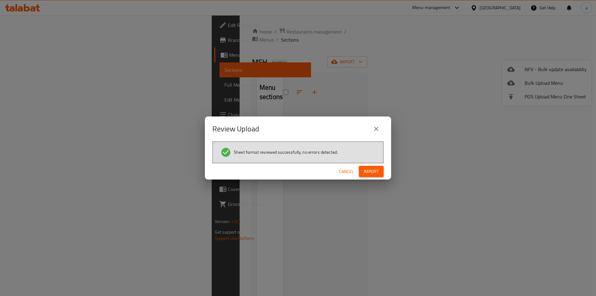
click at [371, 173] on span "Import" at bounding box center [371, 172] width 15 height 8
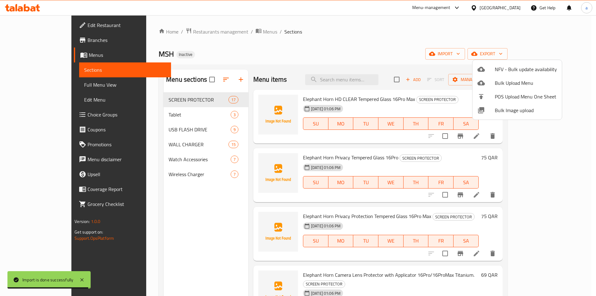
click at [299, 39] on div at bounding box center [298, 148] width 596 height 296
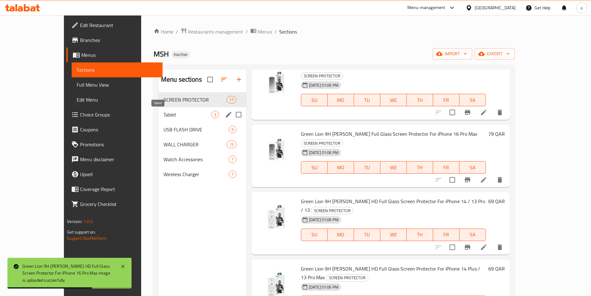
click at [174, 114] on span "Tablet" at bounding box center [188, 114] width 48 height 7
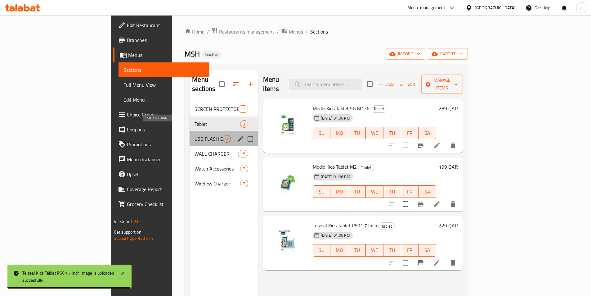
click at [195, 135] on span "USB FLASH DRIVE" at bounding box center [209, 138] width 28 height 7
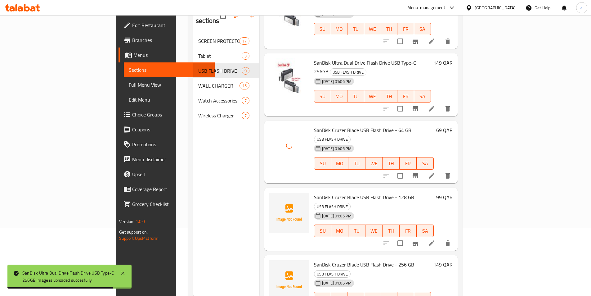
scroll to position [87, 0]
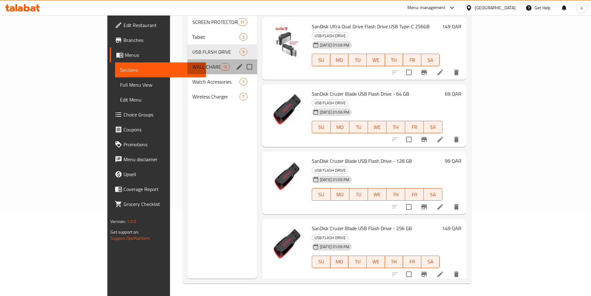
click at [187, 62] on div "WALL CHARGER 15" at bounding box center [222, 66] width 70 height 15
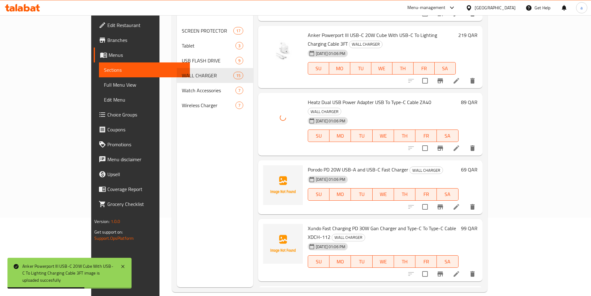
scroll to position [87, 0]
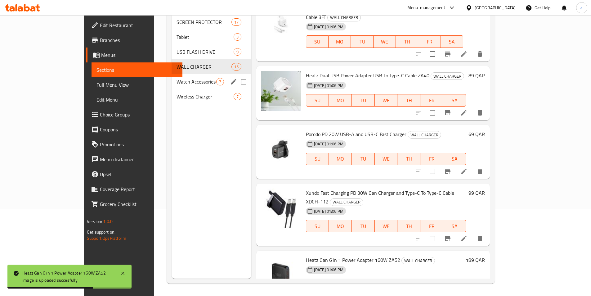
click at [172, 77] on div "Watch Accessories 7" at bounding box center [211, 81] width 79 height 15
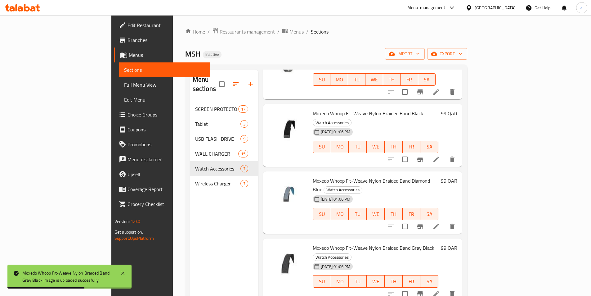
scroll to position [87, 0]
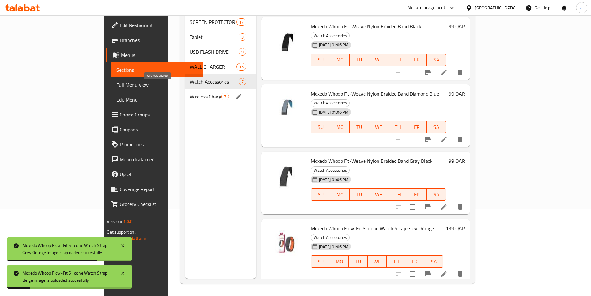
click at [190, 93] on span "Wireless Charger" at bounding box center [205, 96] width 31 height 7
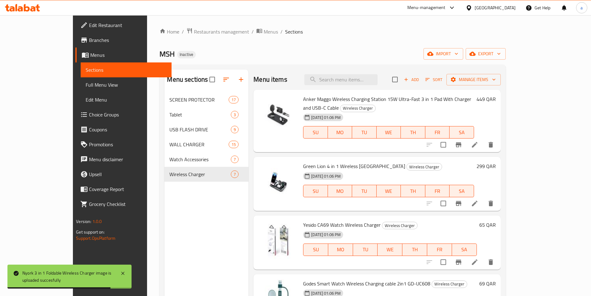
click at [86, 88] on span "Full Menu View" at bounding box center [126, 84] width 81 height 7
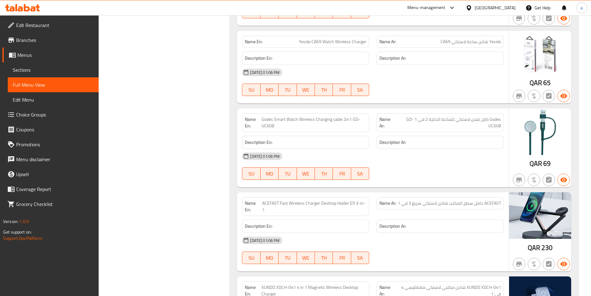
scroll to position [4411, 0]
